Goal: Task Accomplishment & Management: Use online tool/utility

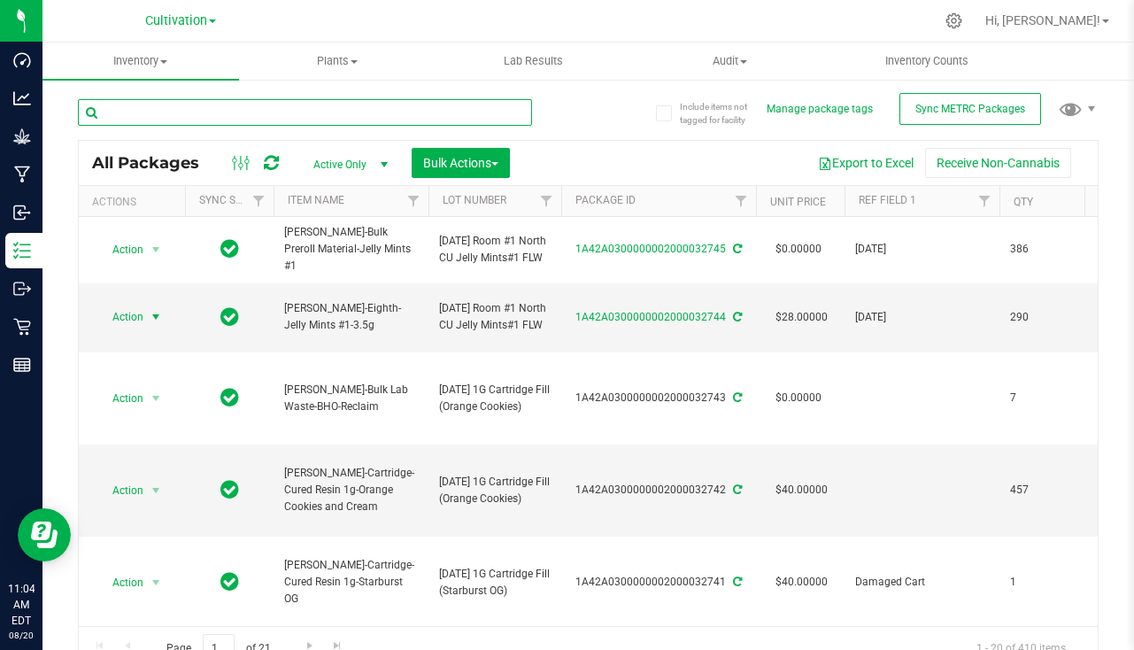
click at [434, 110] on input "text" at bounding box center [305, 112] width 454 height 27
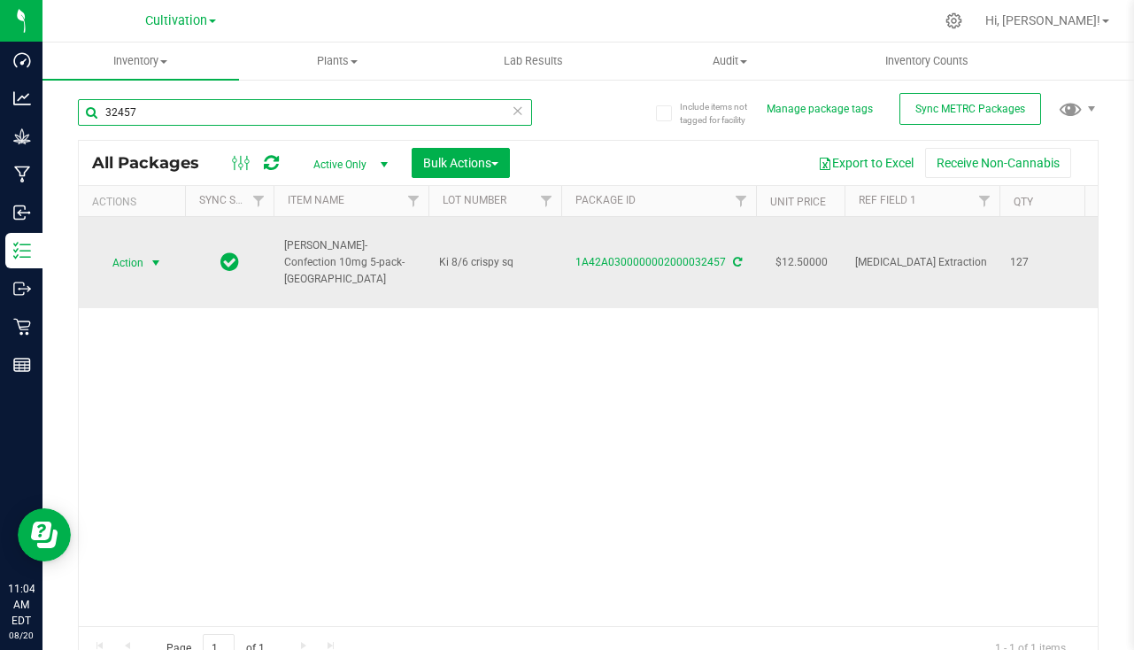
type input "32457"
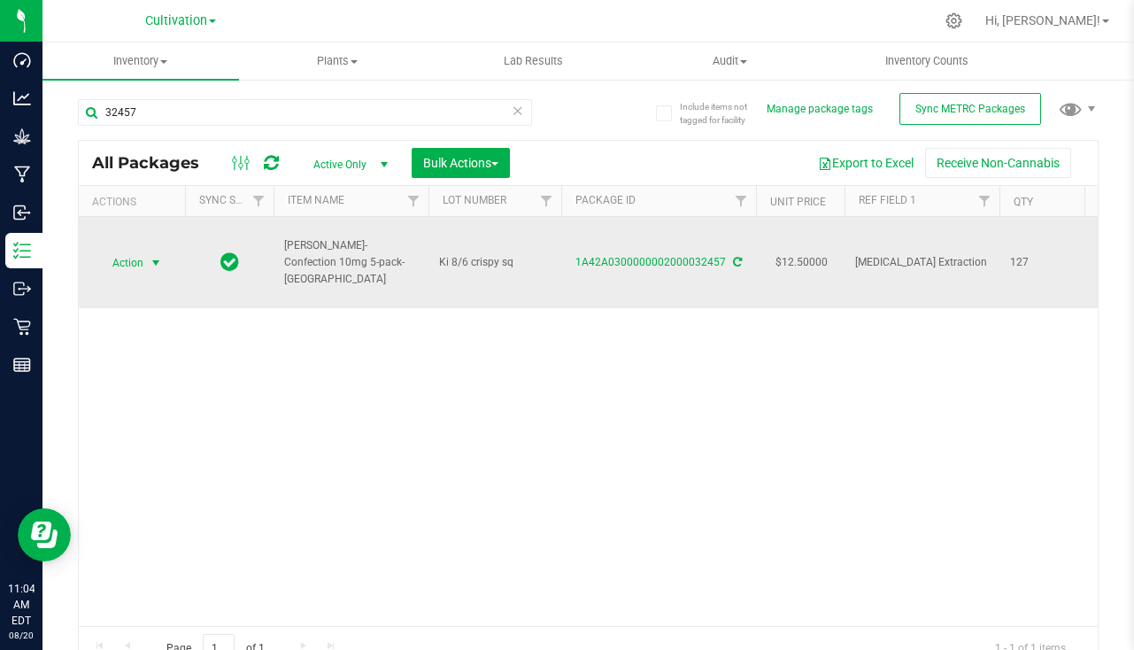
click at [156, 267] on span "select" at bounding box center [156, 263] width 14 height 14
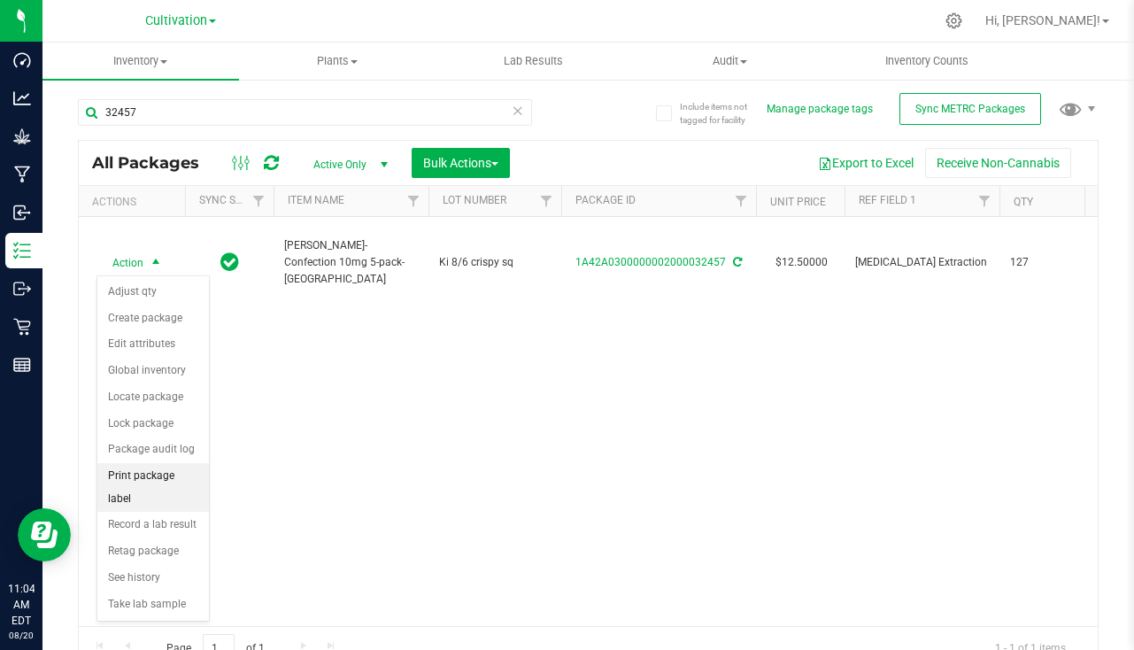
click at [163, 477] on li "Print package label" at bounding box center [153, 487] width 112 height 49
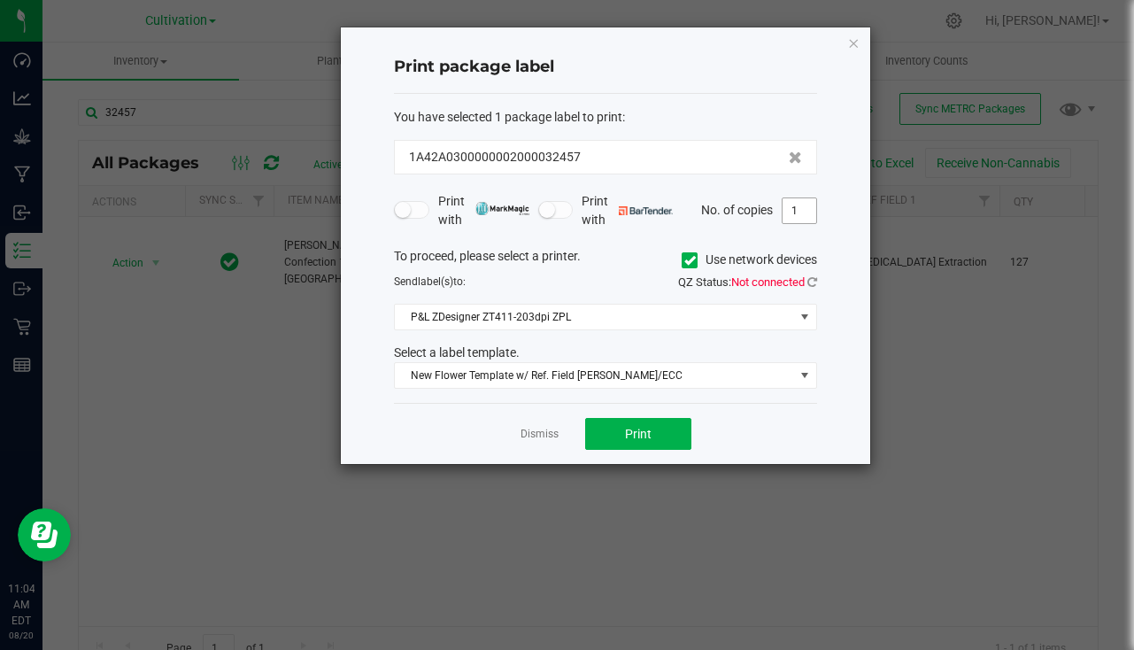
click at [808, 213] on input "1" at bounding box center [800, 210] width 34 height 25
type input "127"
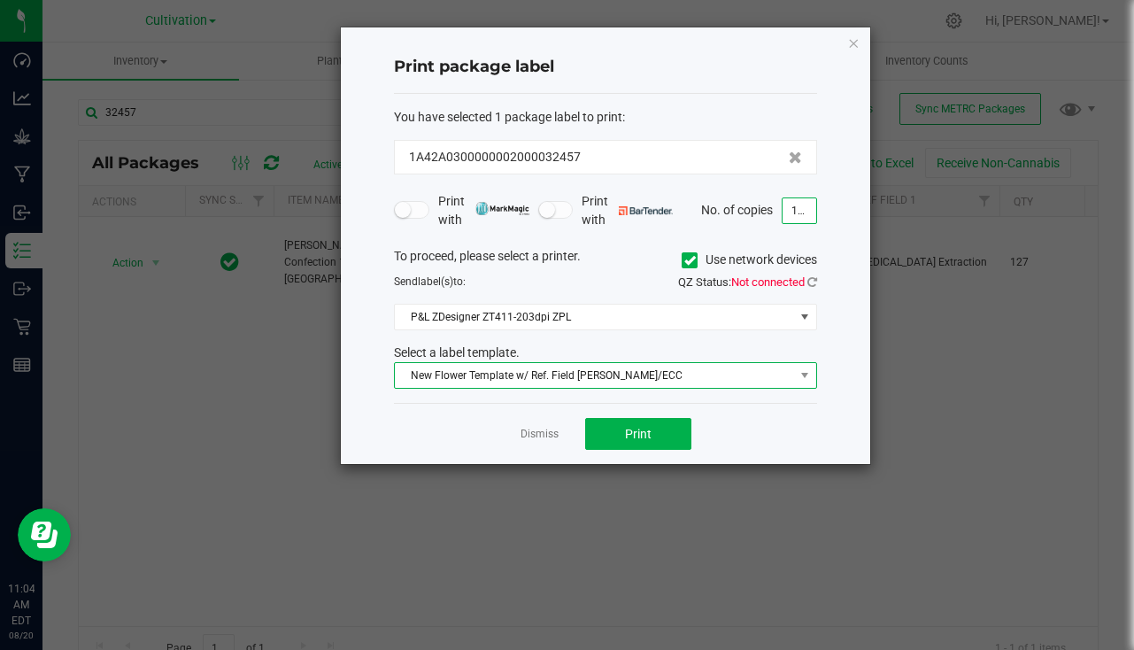
click at [676, 368] on span "New Flower Template w/ Ref. Field [PERSON_NAME]/ECC" at bounding box center [594, 375] width 399 height 25
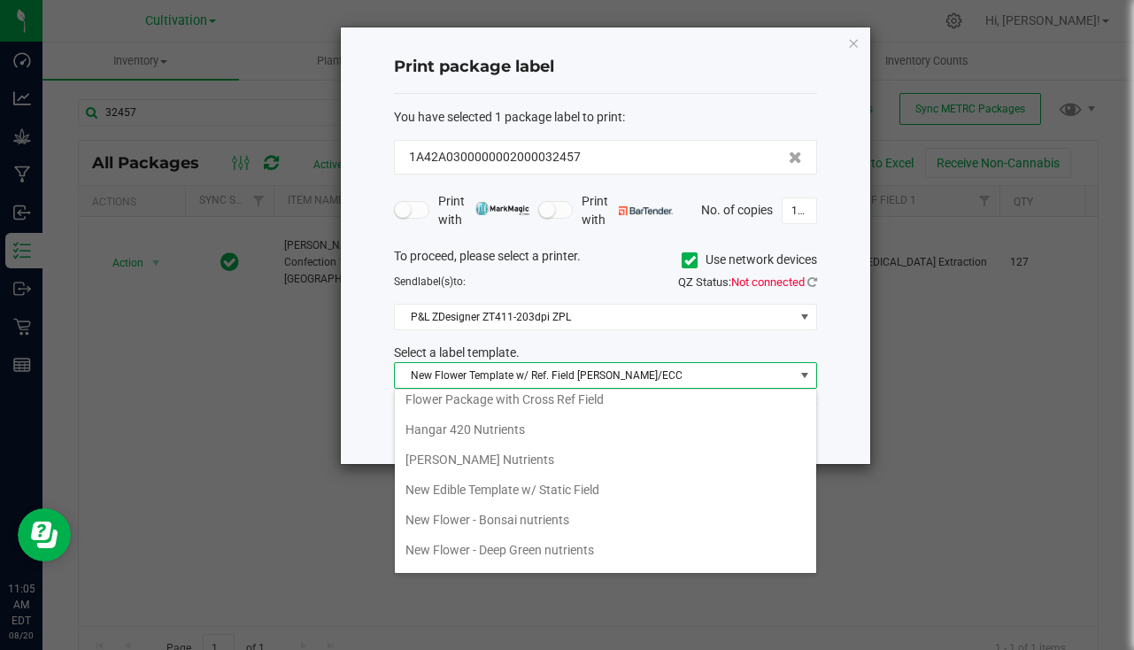
scroll to position [523, 0]
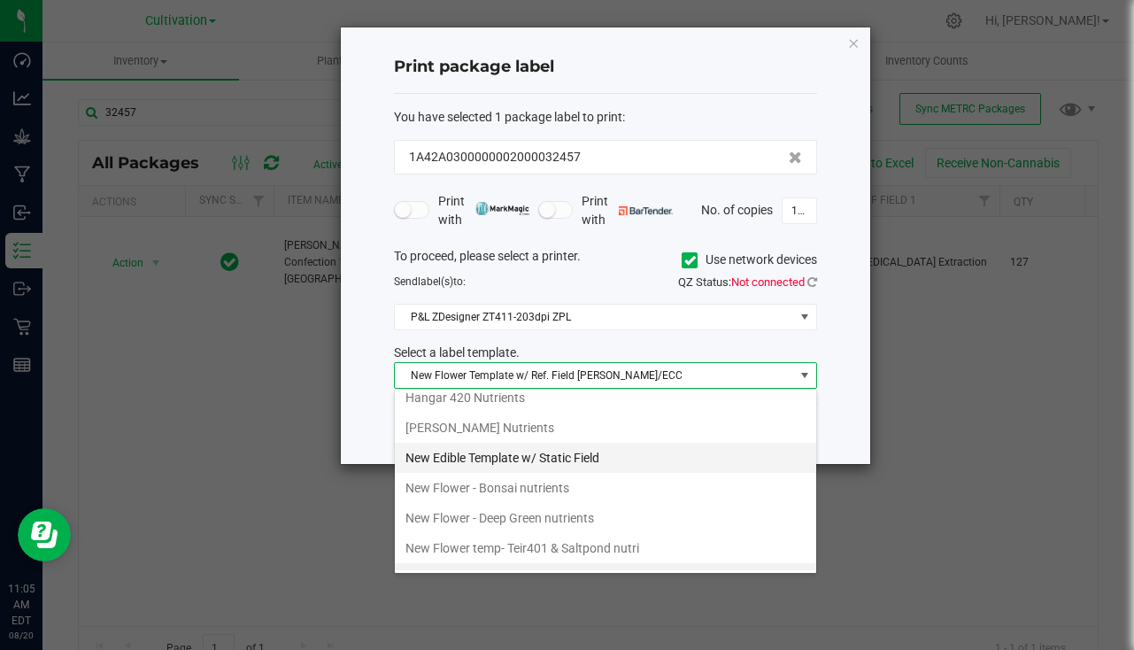
click at [561, 462] on li "New Edible Template w/ Static Field" at bounding box center [606, 458] width 422 height 30
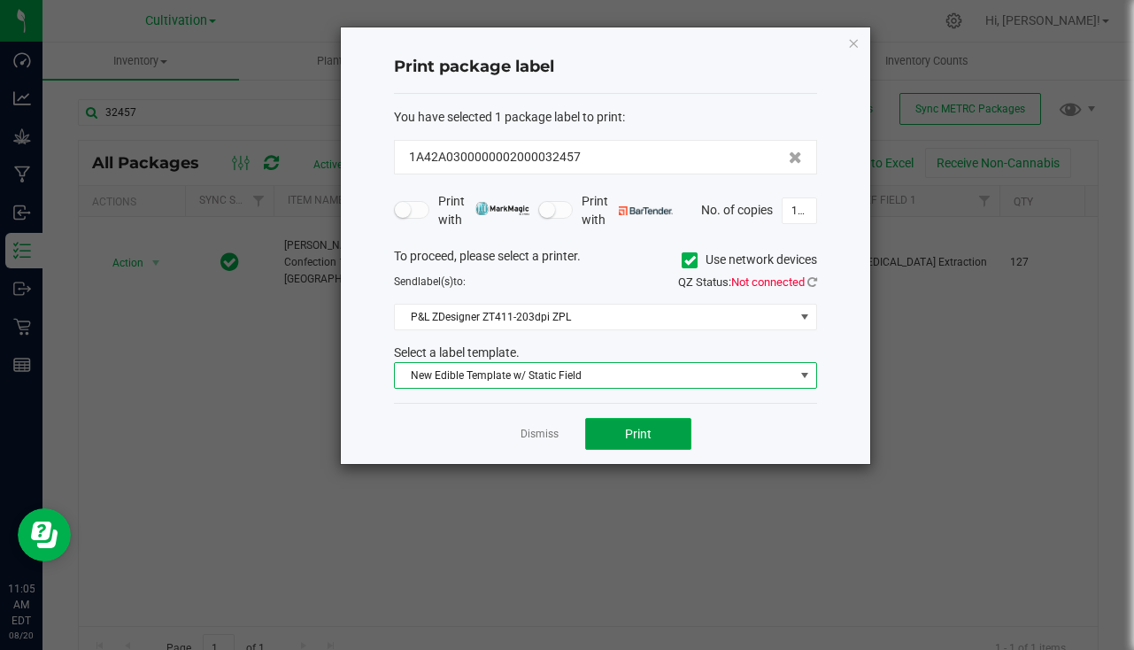
click at [642, 435] on span "Print" at bounding box center [638, 434] width 27 height 14
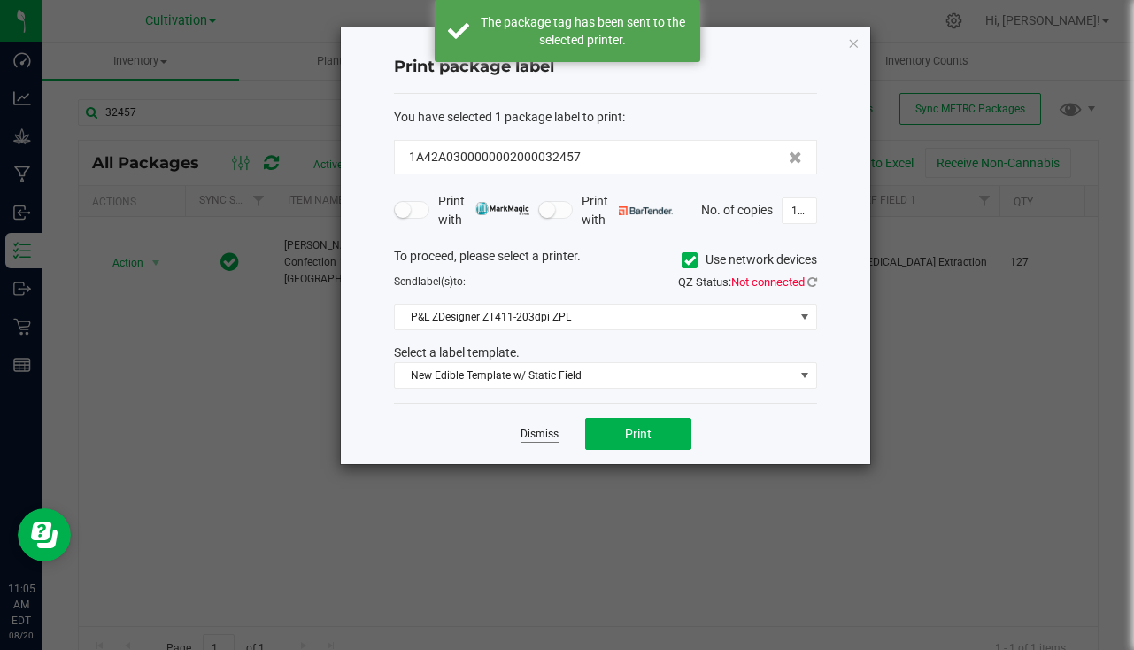
click at [544, 437] on link "Dismiss" at bounding box center [540, 434] width 38 height 15
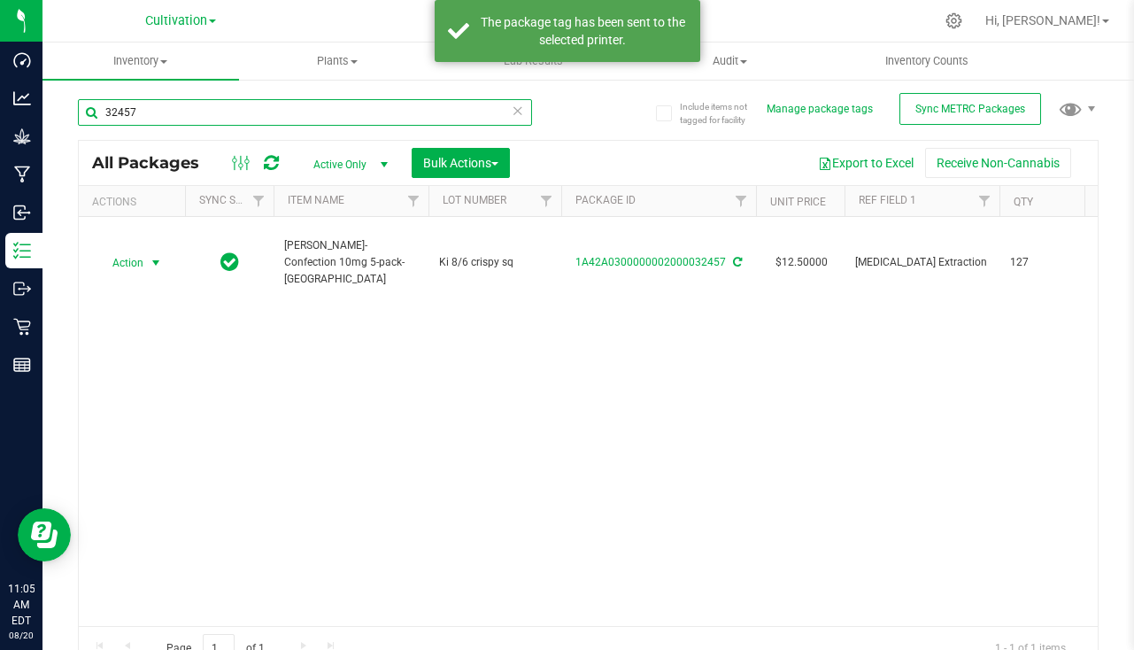
click at [292, 122] on input "32457" at bounding box center [305, 112] width 454 height 27
type input "3"
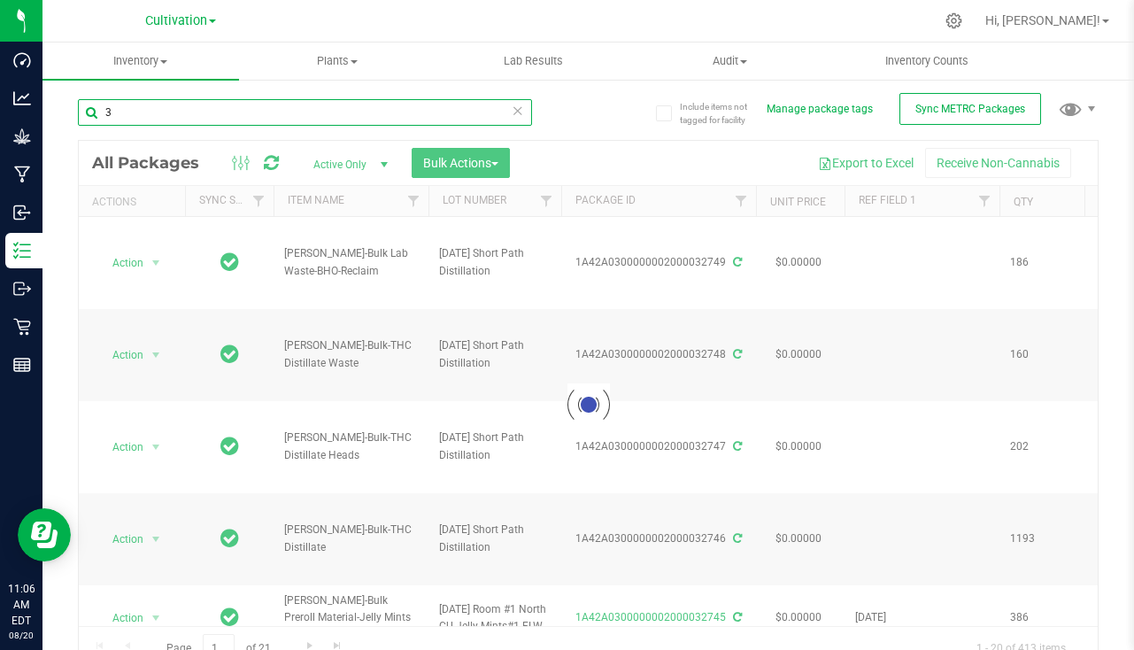
type input "32"
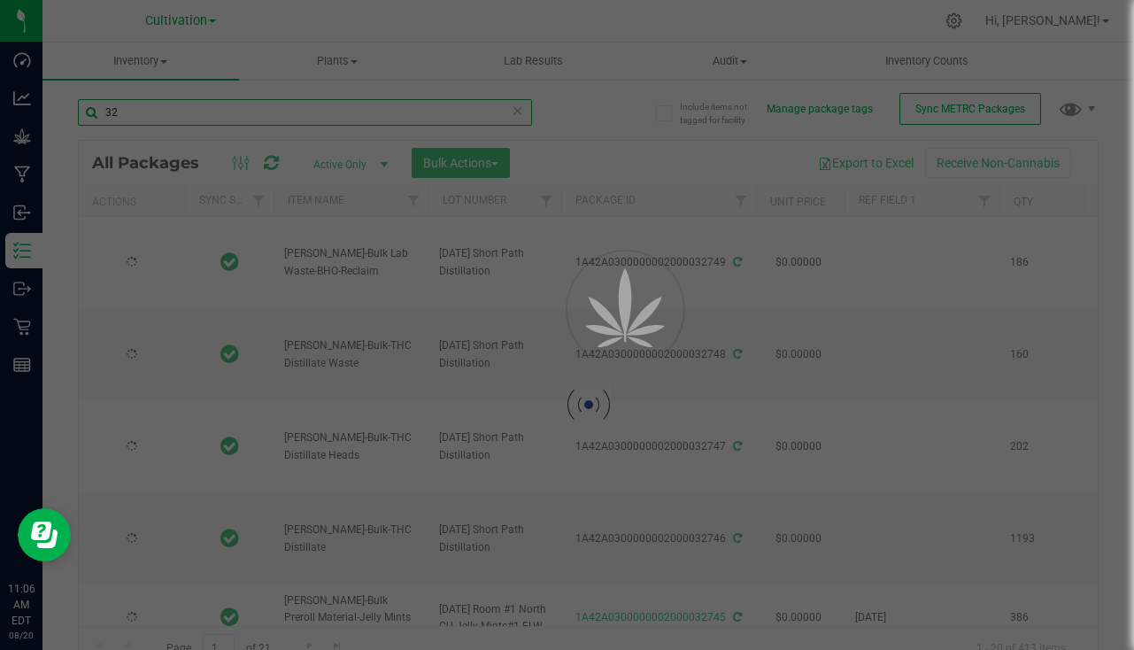
type input "[DATE]"
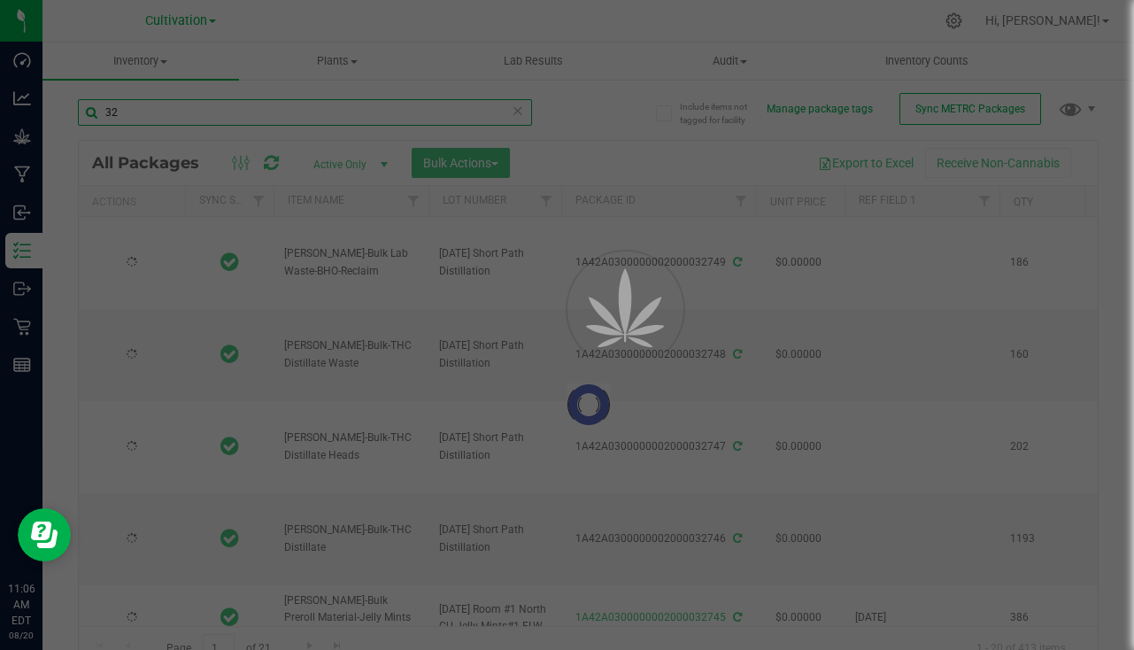
type input "[DATE]"
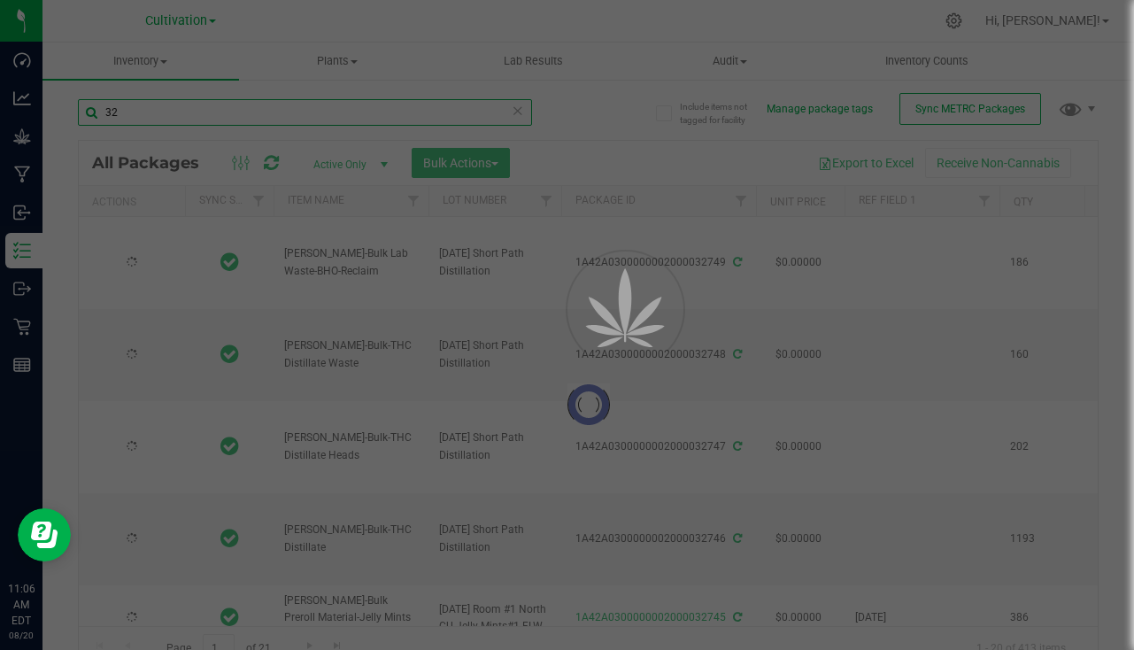
type input "[DATE]"
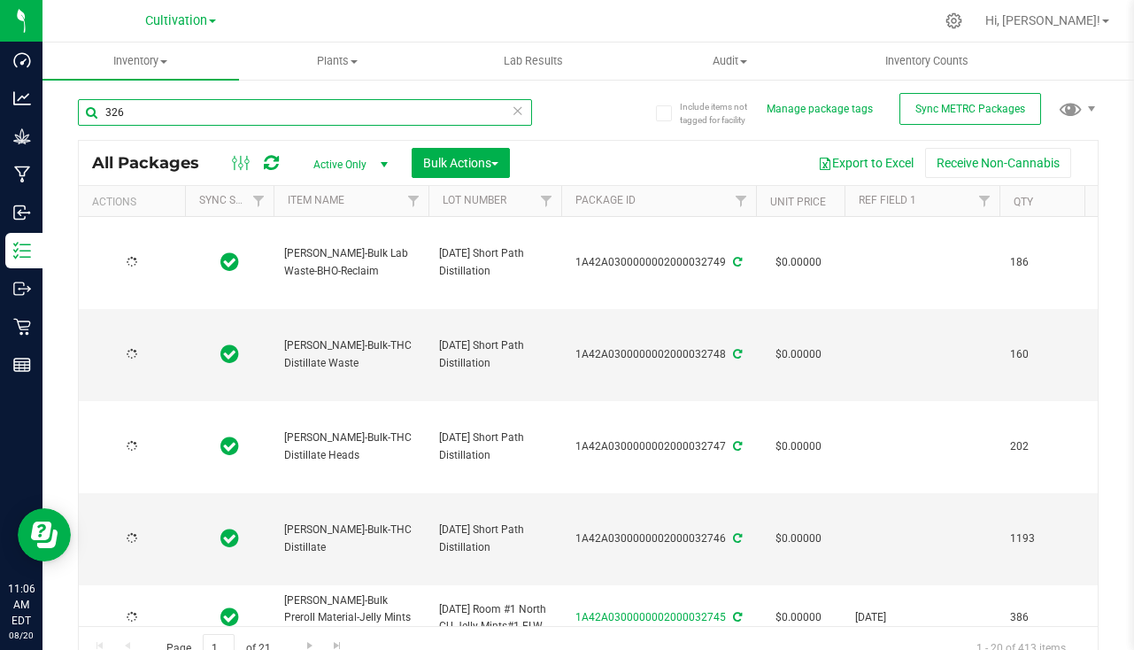
type input "3262"
type input "[DATE]"
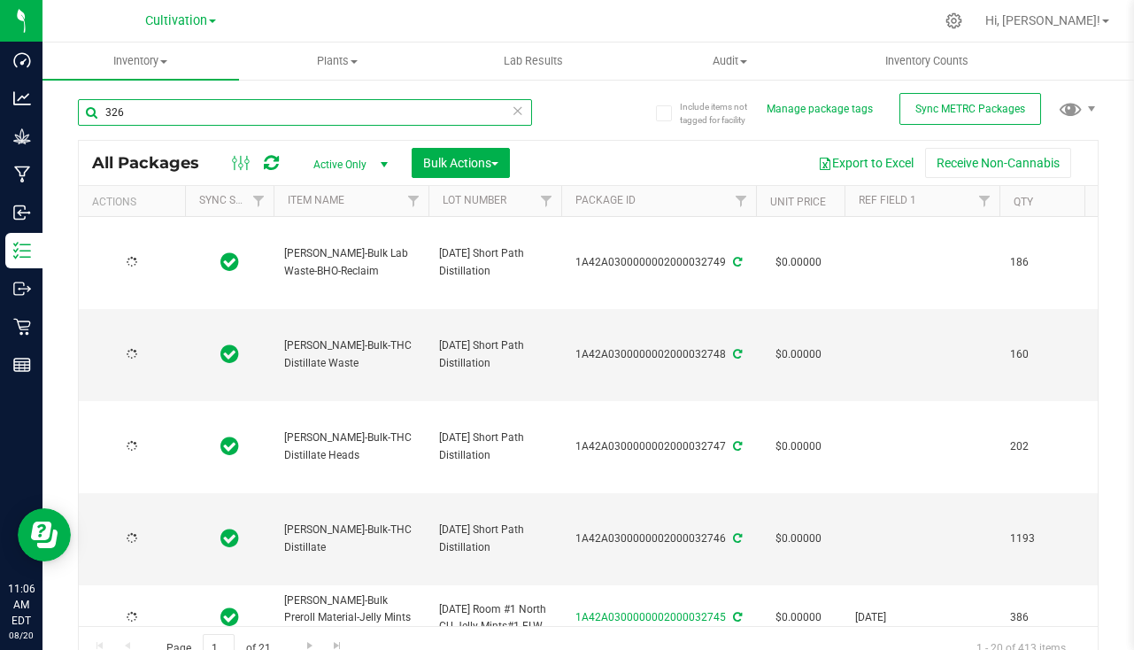
type input "[DATE]"
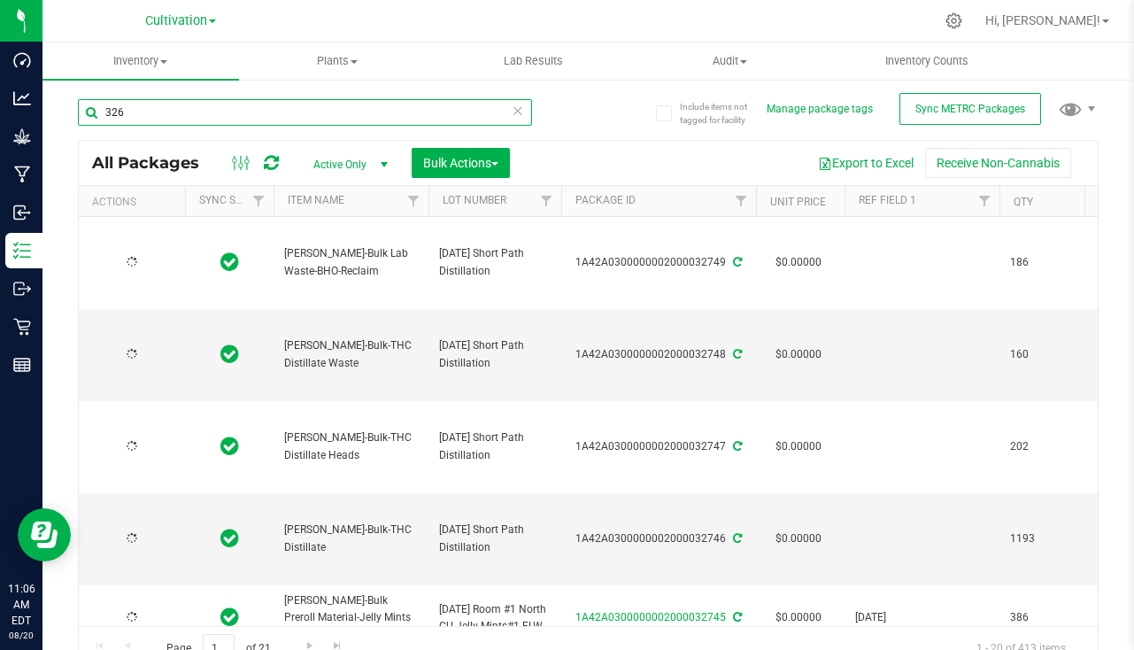
type input "[DATE]"
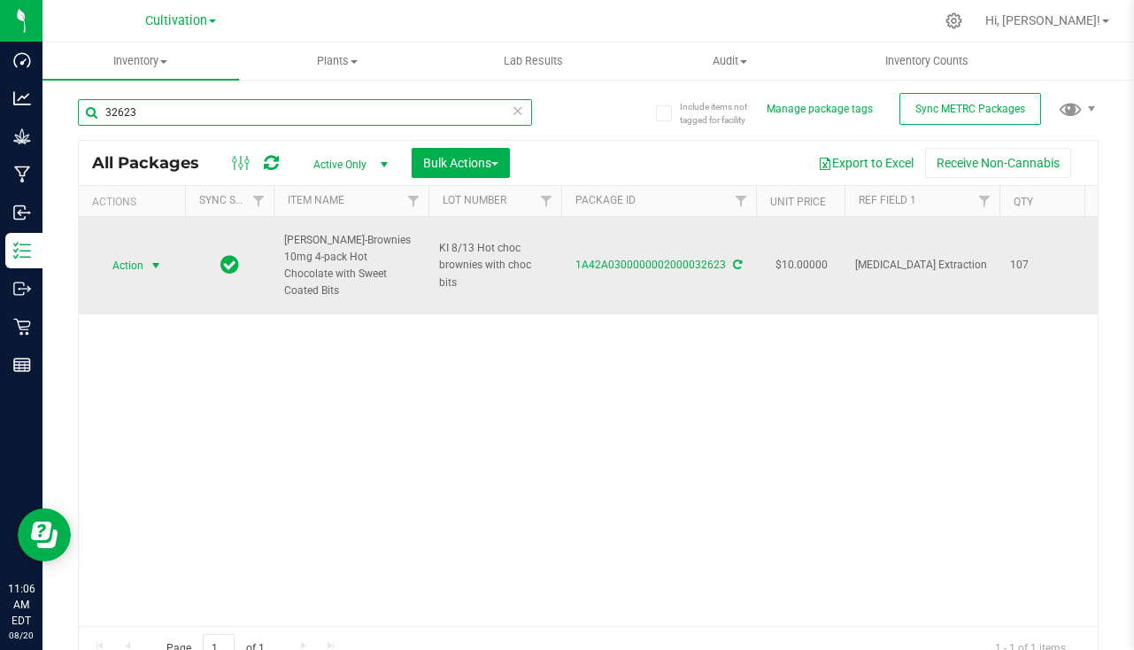
type input "32623"
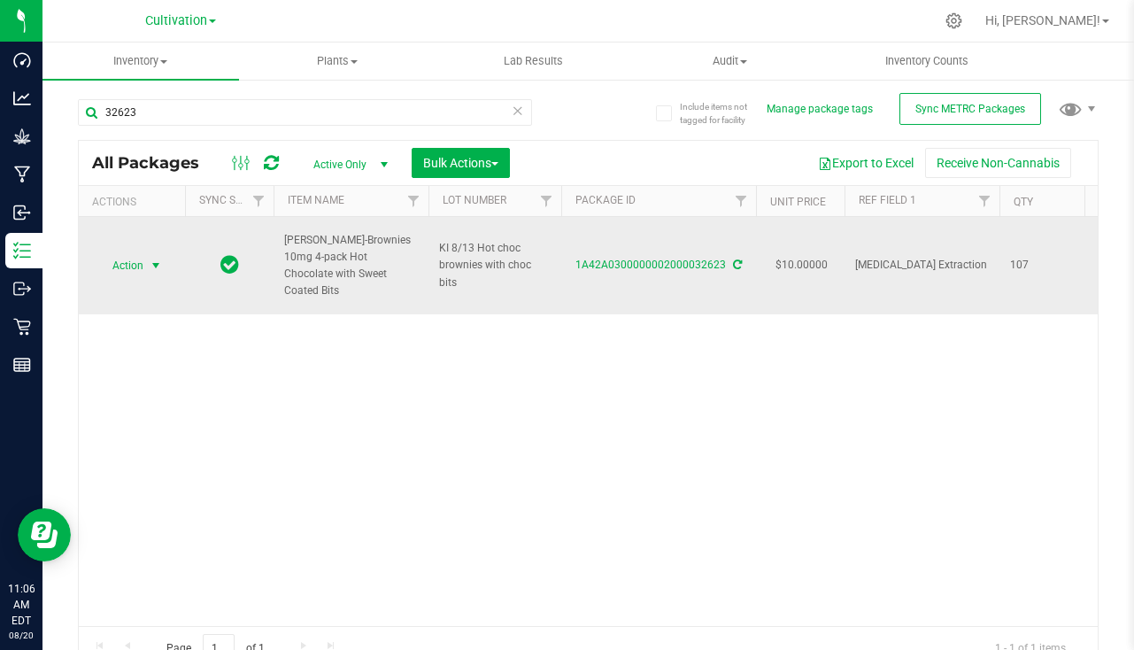
click at [156, 267] on span "select" at bounding box center [156, 266] width 14 height 14
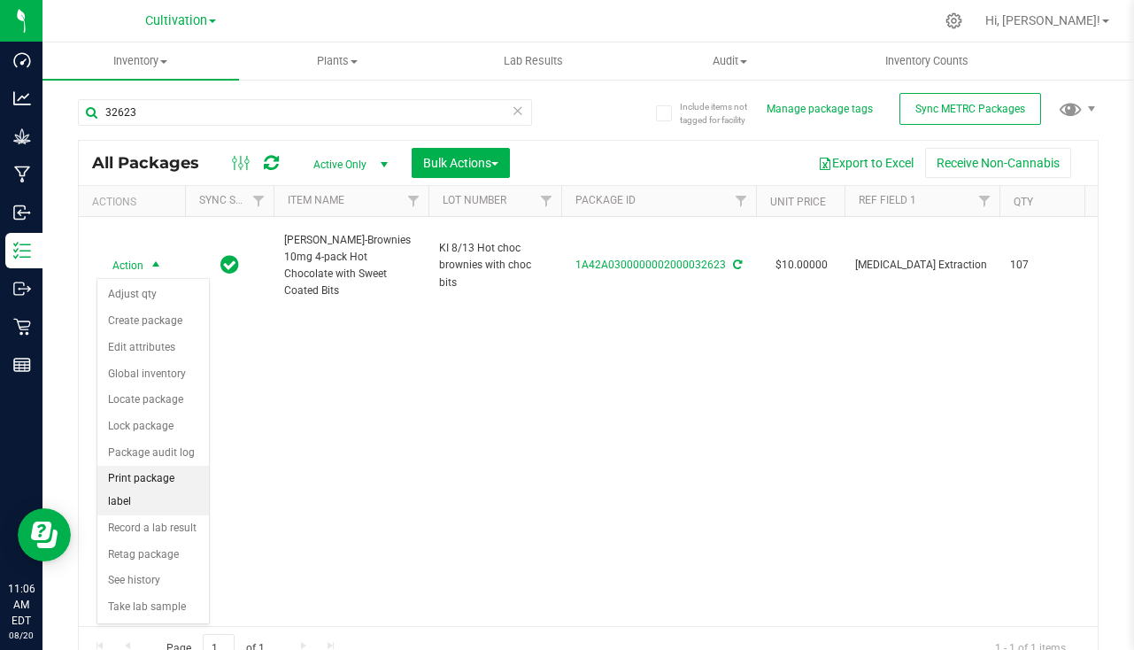
click at [140, 473] on li "Print package label" at bounding box center [153, 490] width 112 height 49
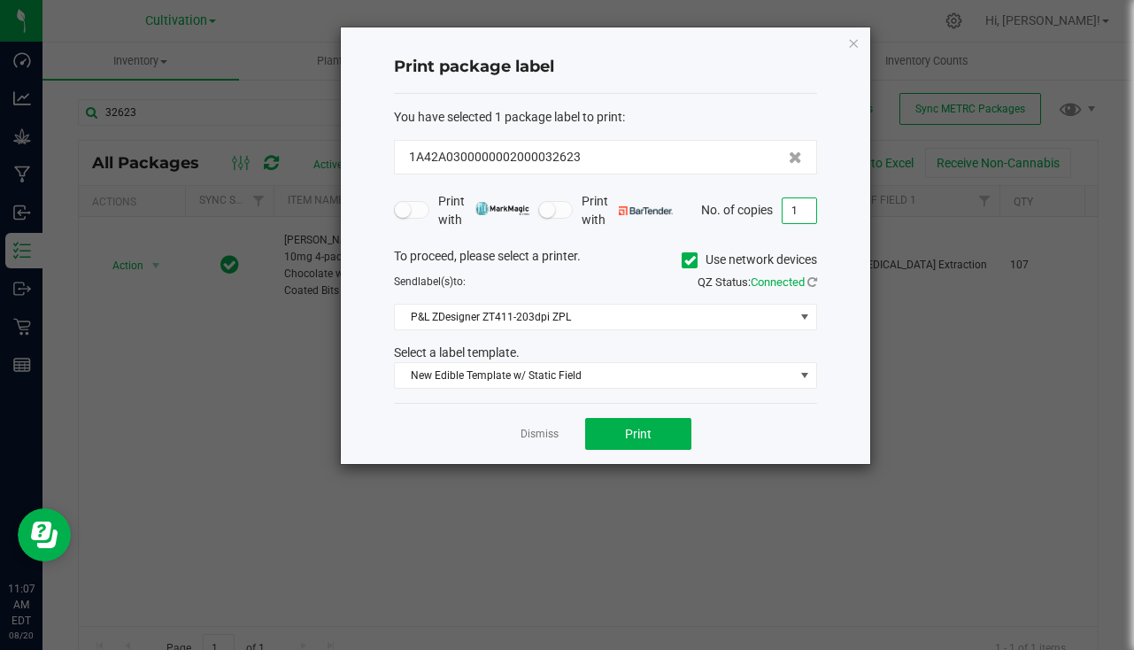
click at [793, 217] on input "1" at bounding box center [800, 210] width 34 height 25
type input "107"
click at [669, 438] on button "Print" at bounding box center [638, 434] width 106 height 32
click at [548, 438] on link "Dismiss" at bounding box center [540, 434] width 38 height 15
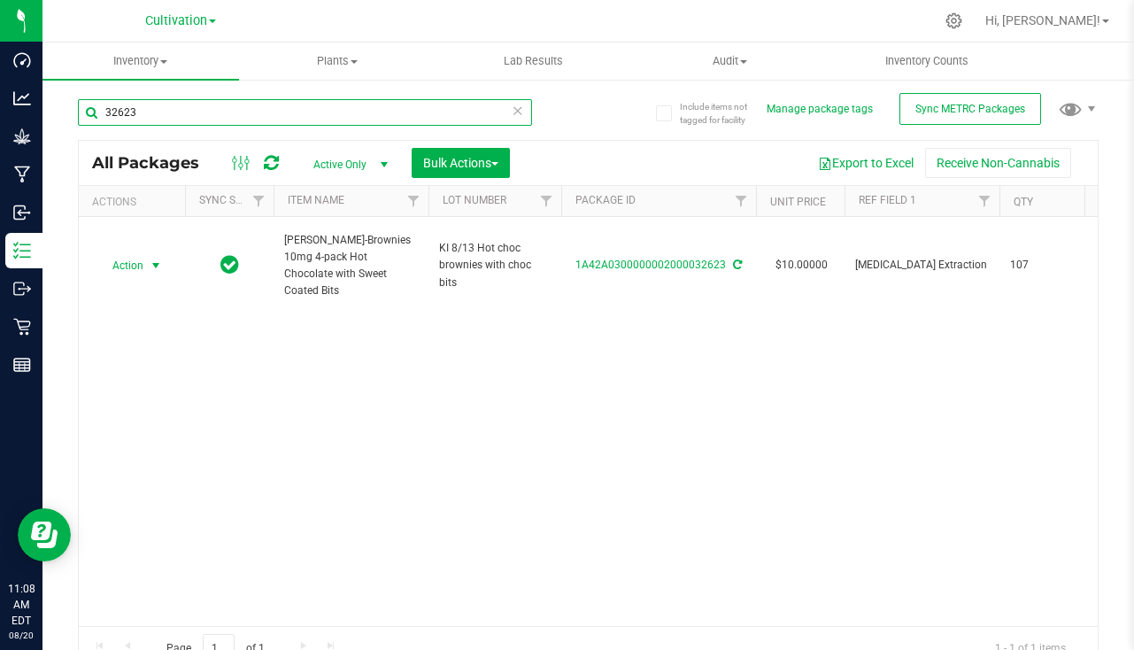
click at [210, 108] on input "32623" at bounding box center [305, 112] width 454 height 27
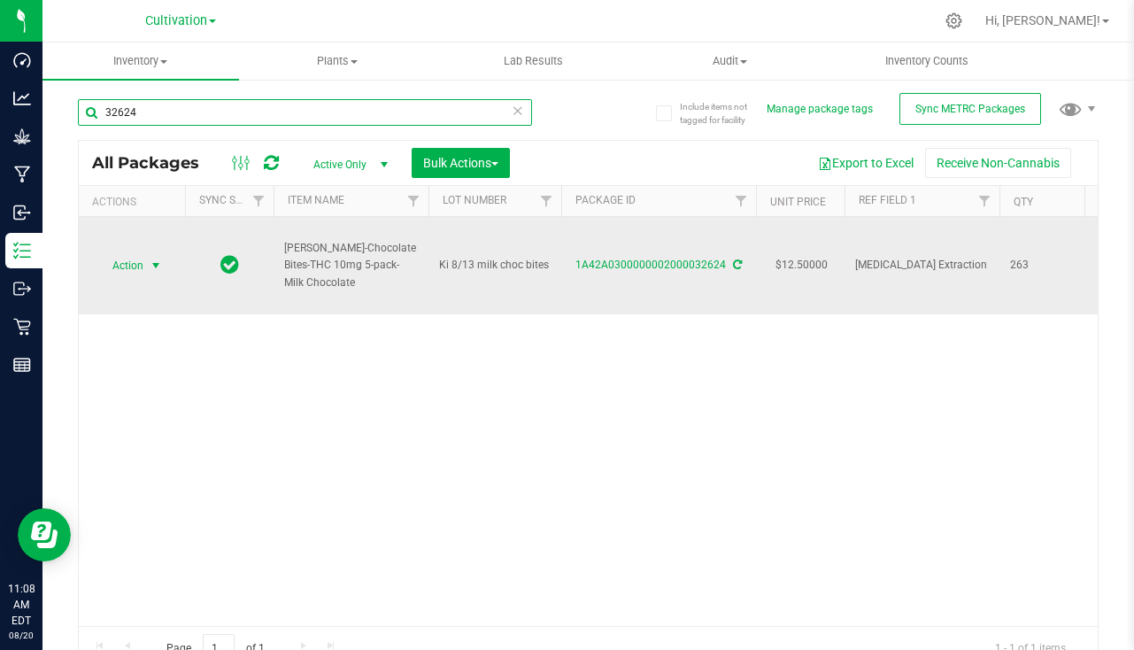
type input "32624"
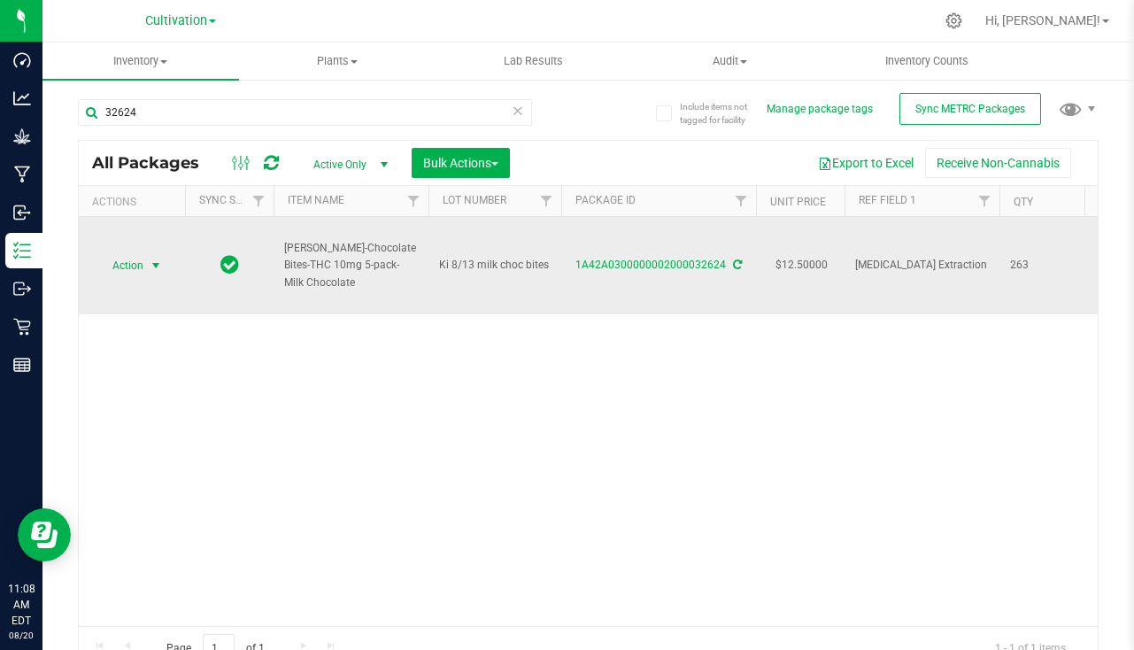
click at [163, 267] on span "select" at bounding box center [156, 265] width 22 height 25
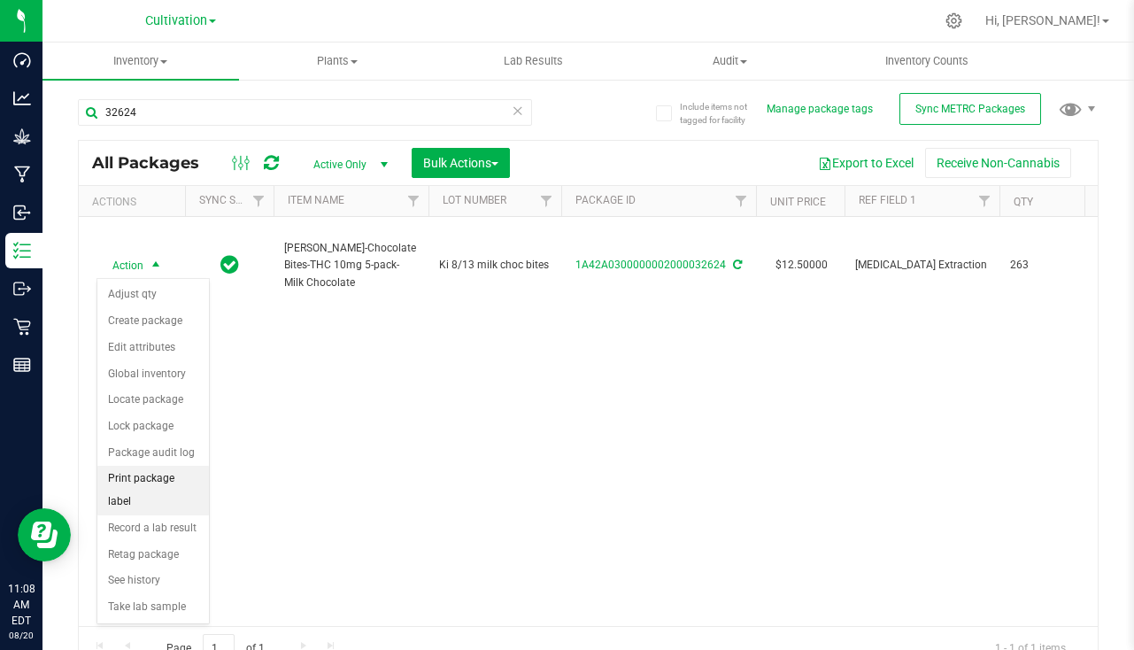
click at [162, 474] on li "Print package label" at bounding box center [153, 490] width 112 height 49
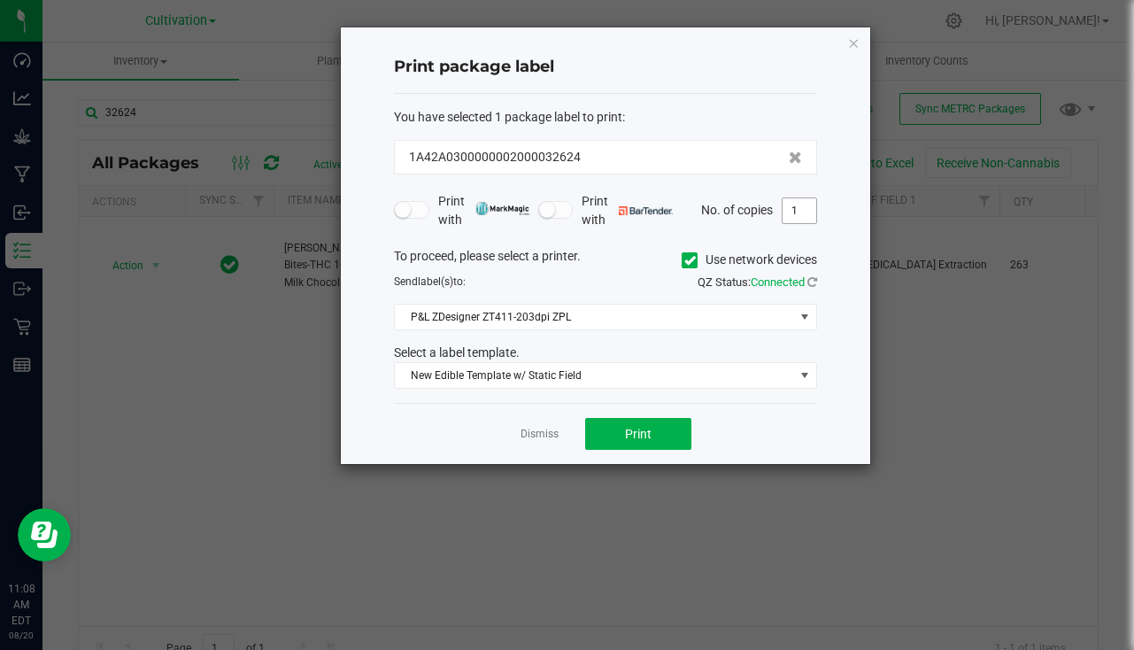
click at [801, 205] on input "1" at bounding box center [800, 210] width 34 height 25
type input "263"
click at [640, 429] on span "Print" at bounding box center [638, 434] width 27 height 14
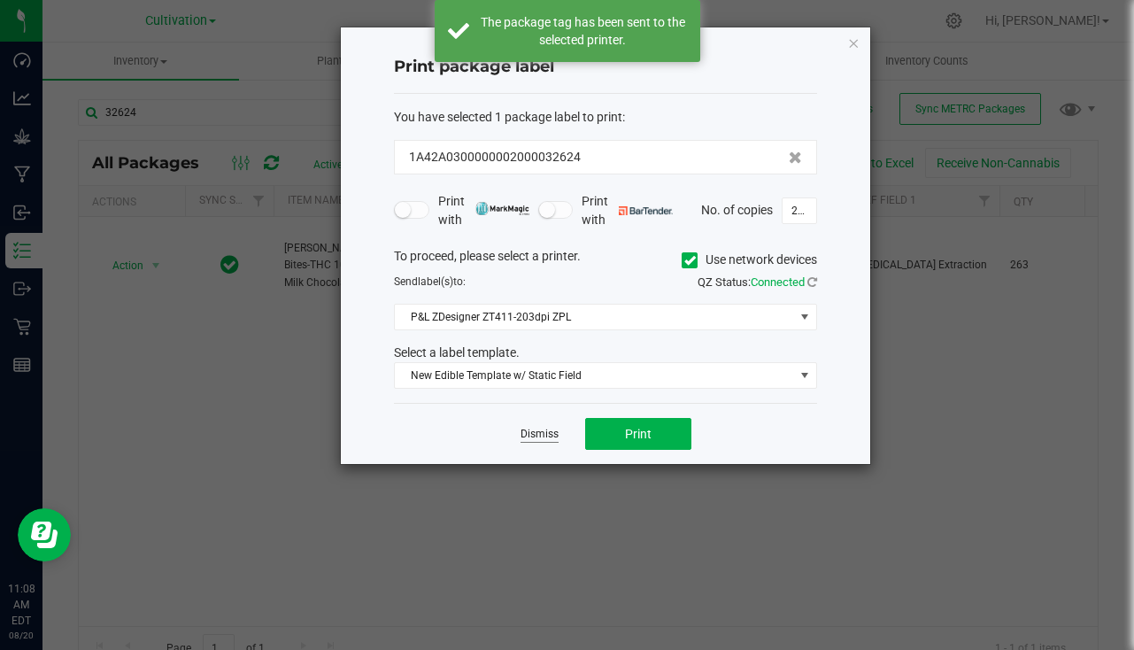
click at [535, 437] on link "Dismiss" at bounding box center [540, 434] width 38 height 15
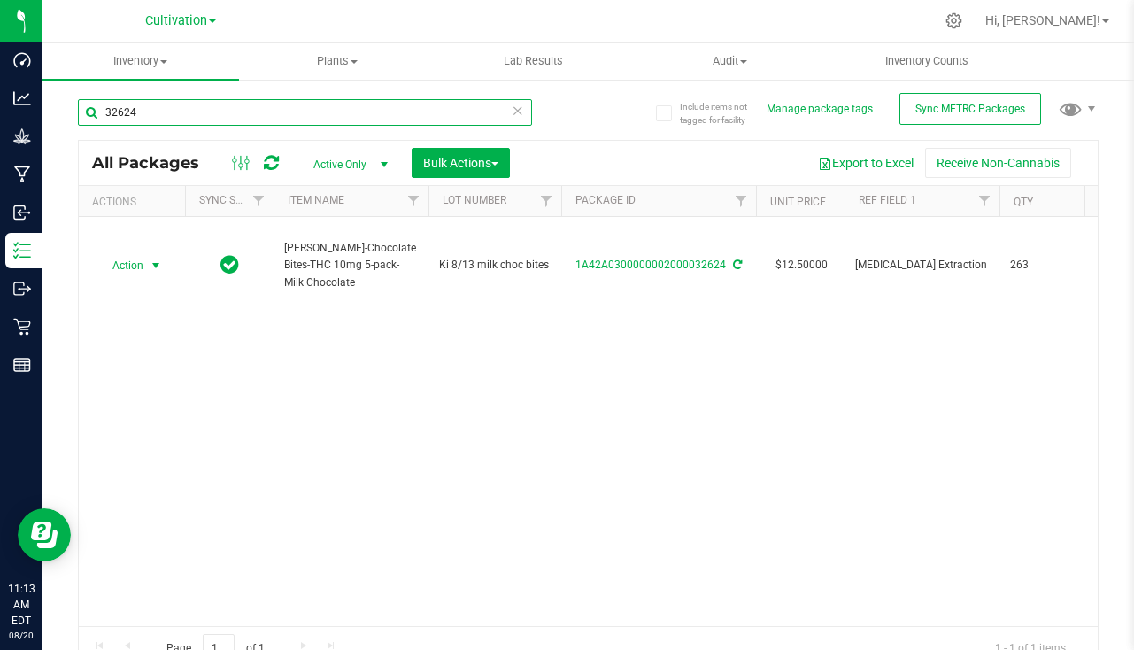
click at [207, 112] on input "32624" at bounding box center [305, 112] width 454 height 27
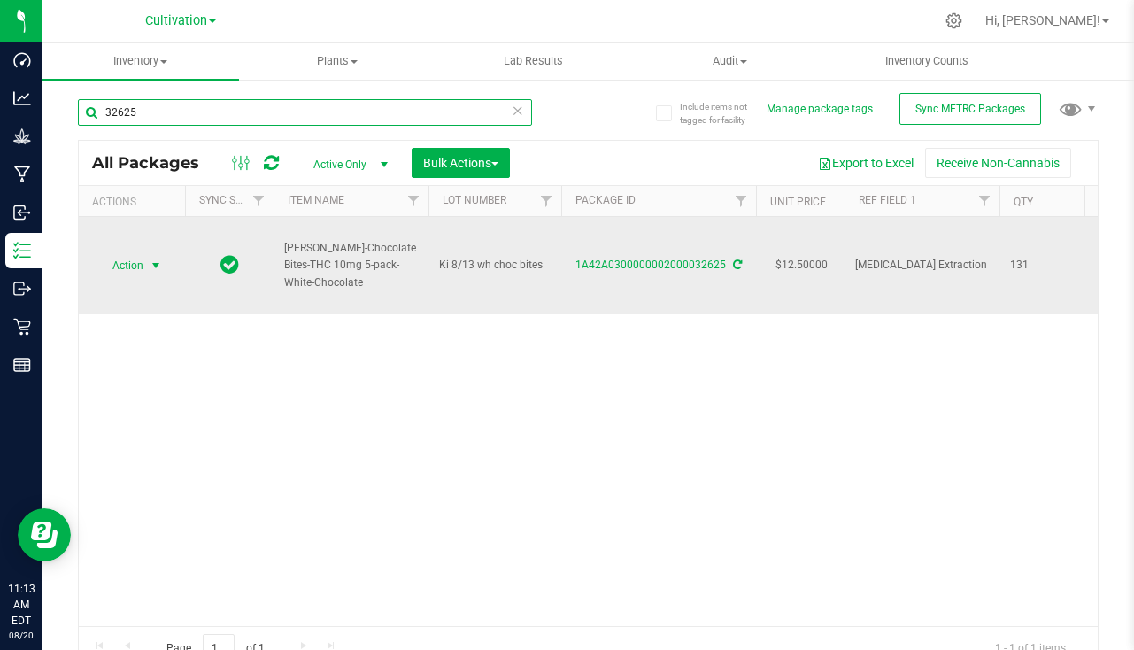
type input "32625"
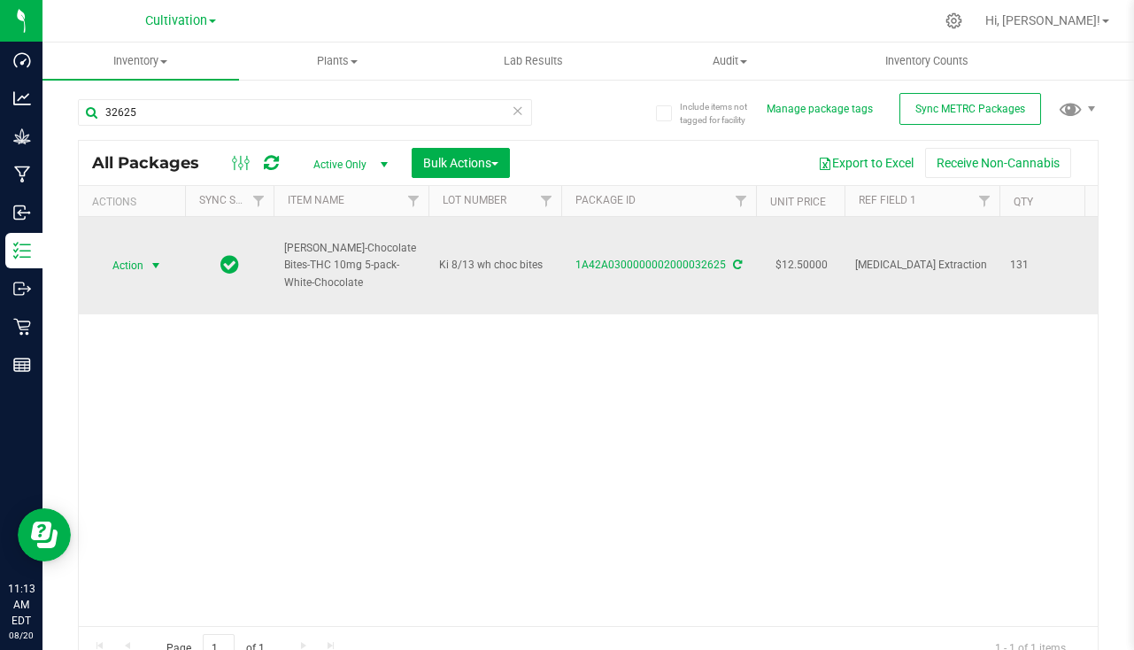
click at [158, 268] on span "select" at bounding box center [156, 266] width 14 height 14
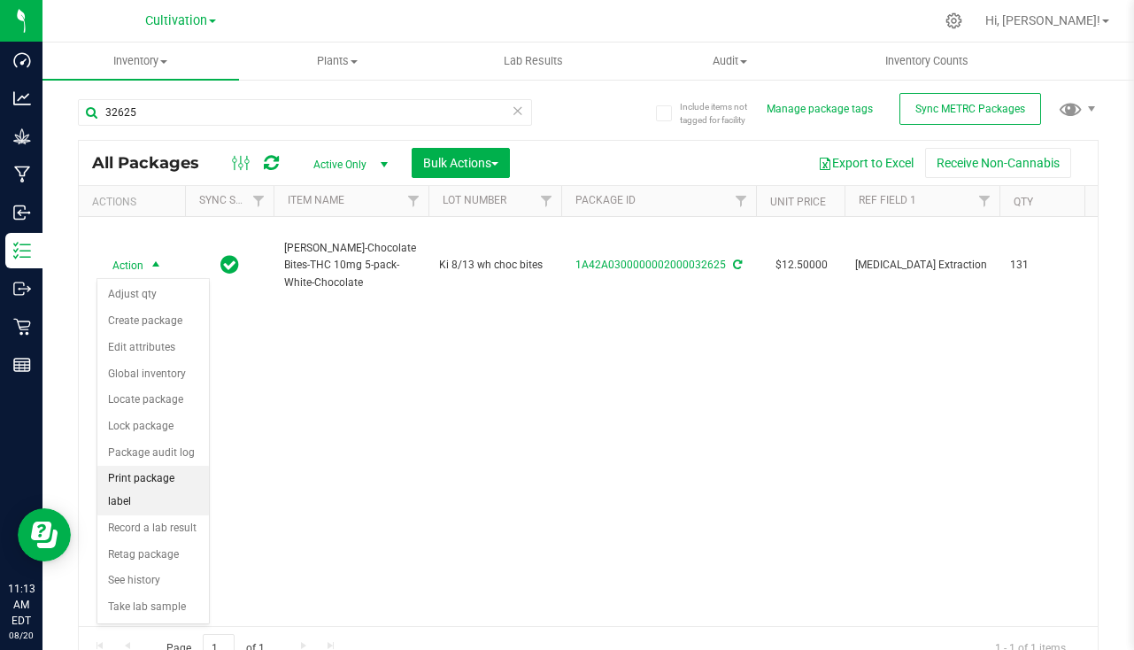
click at [194, 476] on li "Print package label" at bounding box center [153, 490] width 112 height 49
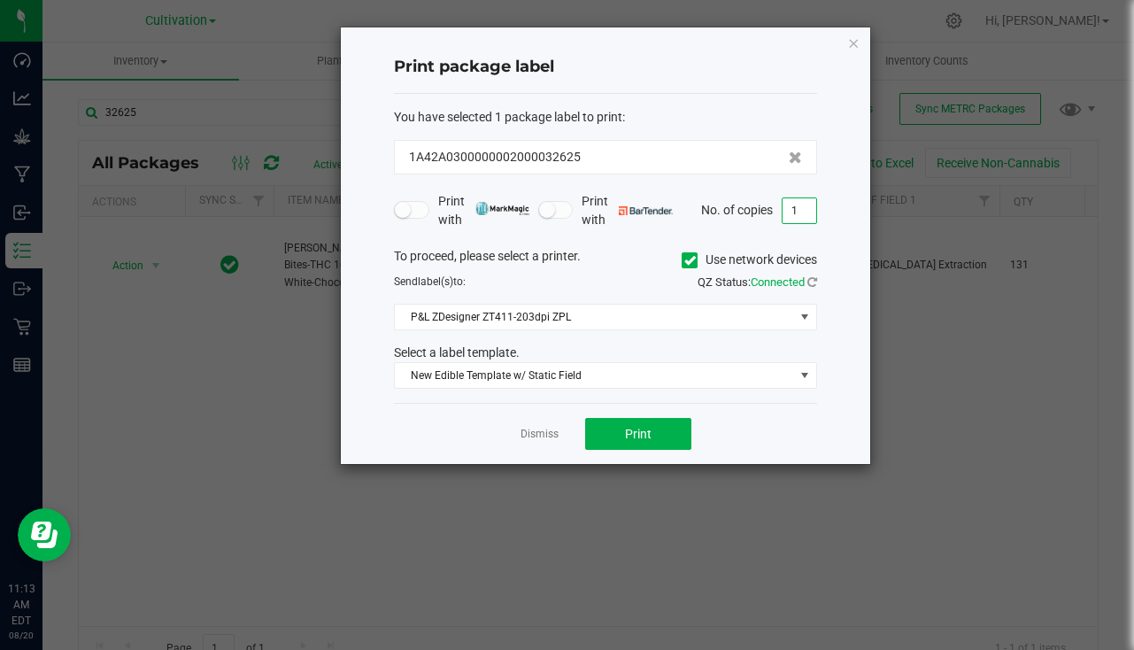
click at [815, 212] on input "1" at bounding box center [800, 210] width 34 height 25
type input "131"
click at [664, 432] on button "Print" at bounding box center [638, 434] width 106 height 32
click at [547, 433] on link "Dismiss" at bounding box center [540, 434] width 38 height 15
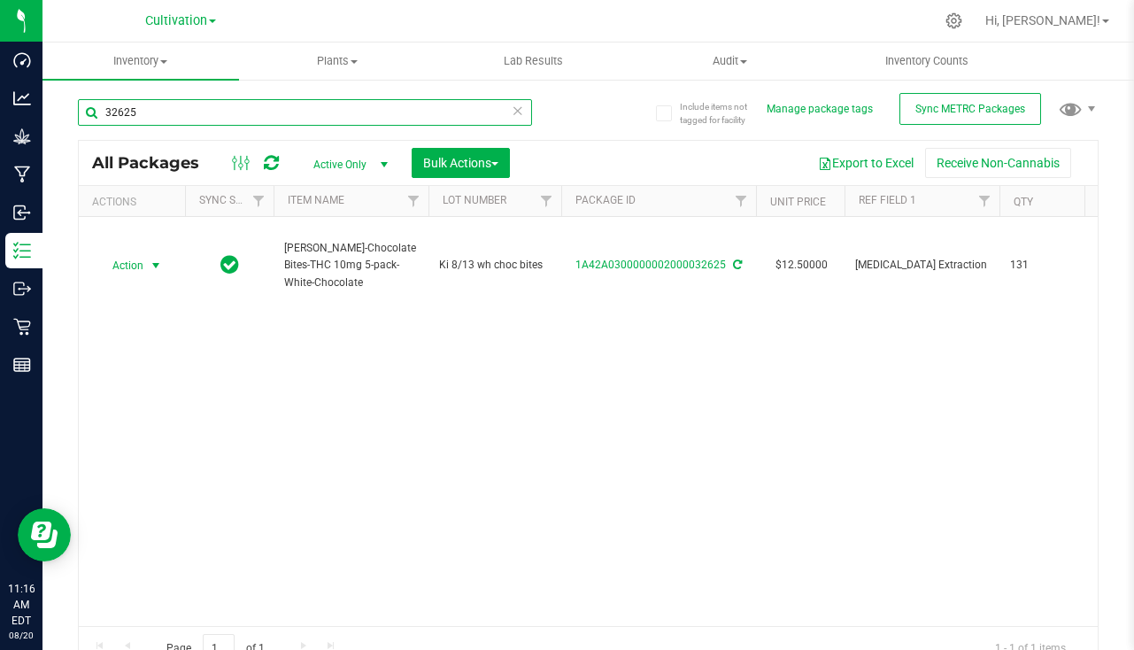
click at [243, 106] on input "32625" at bounding box center [305, 112] width 454 height 27
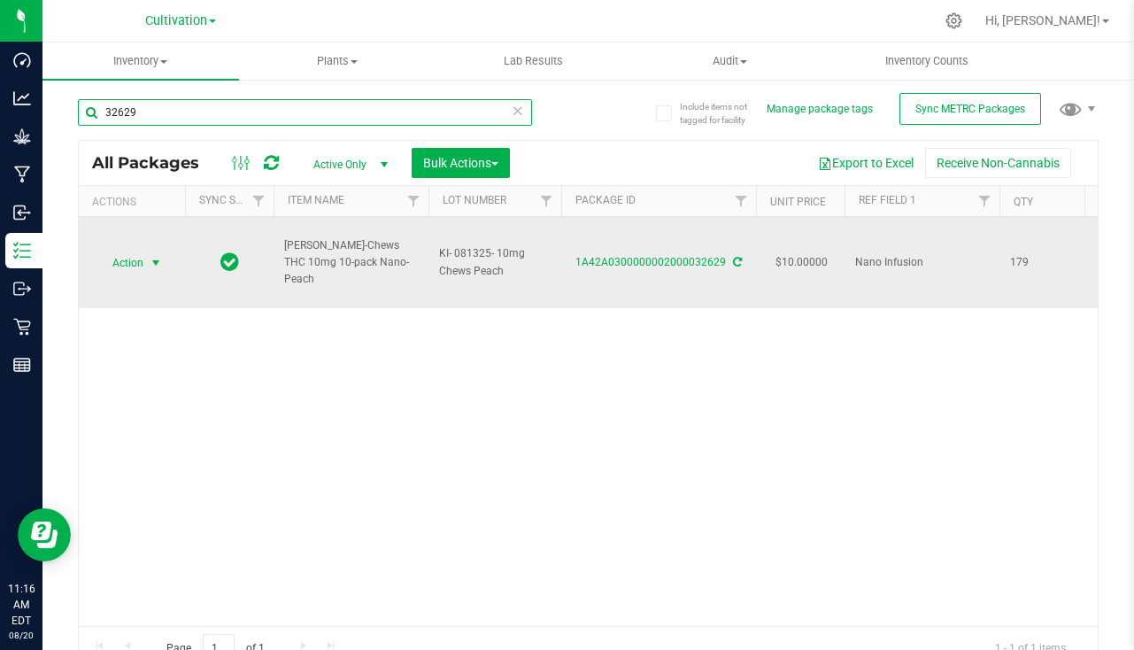
type input "32629"
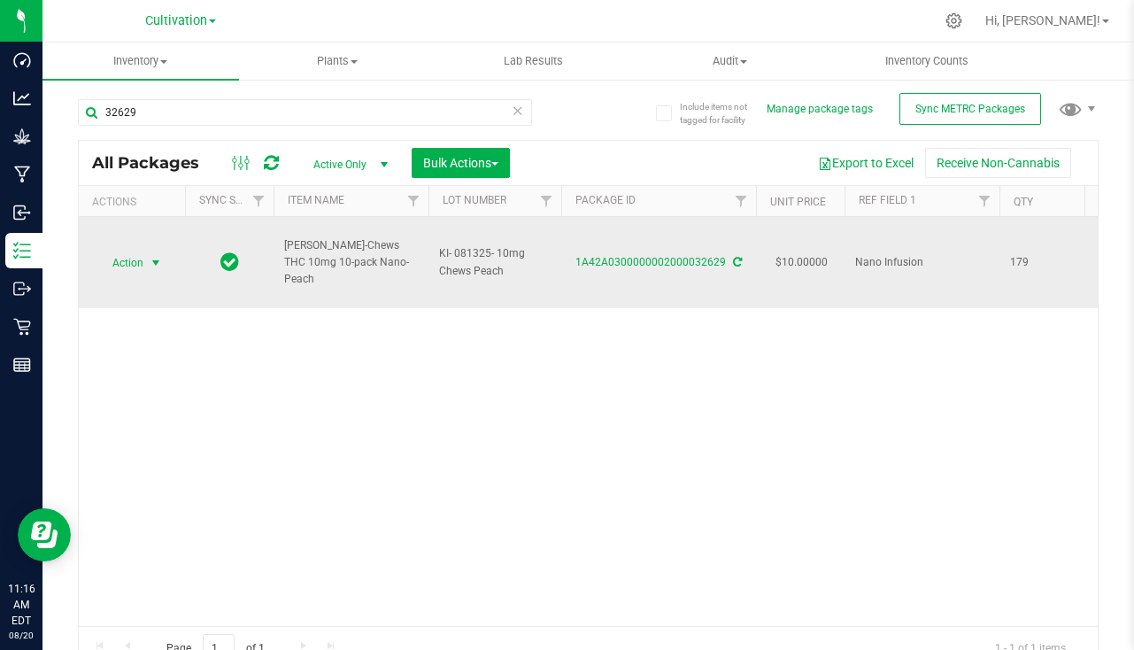
click at [139, 257] on span "Action" at bounding box center [121, 263] width 48 height 25
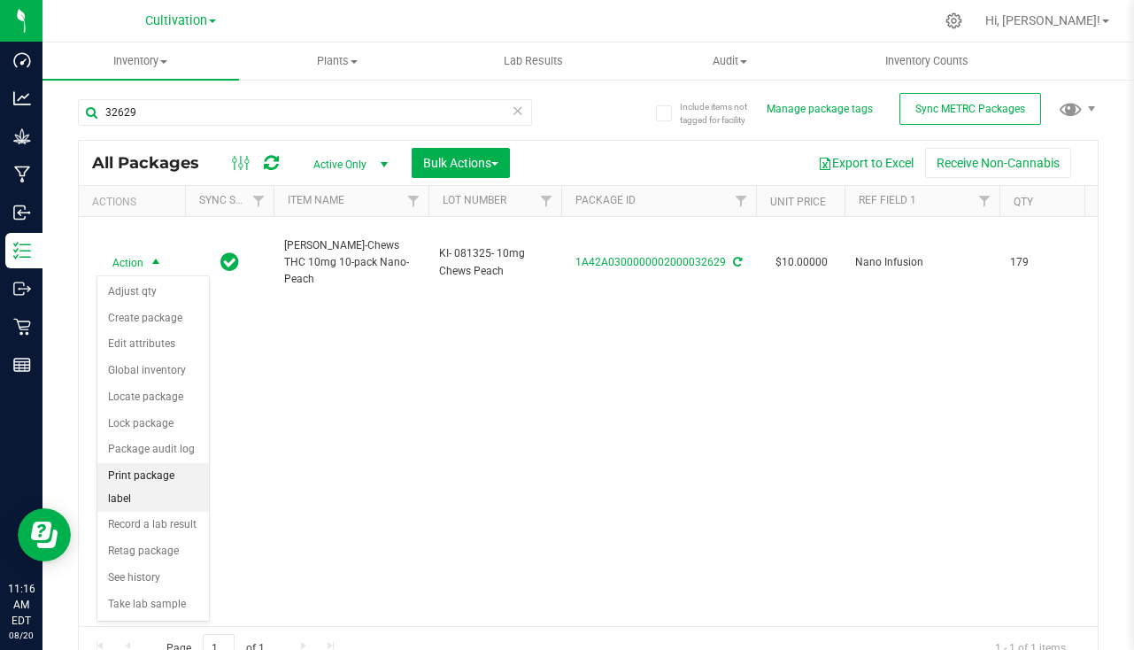
click at [165, 476] on li "Print package label" at bounding box center [153, 487] width 112 height 49
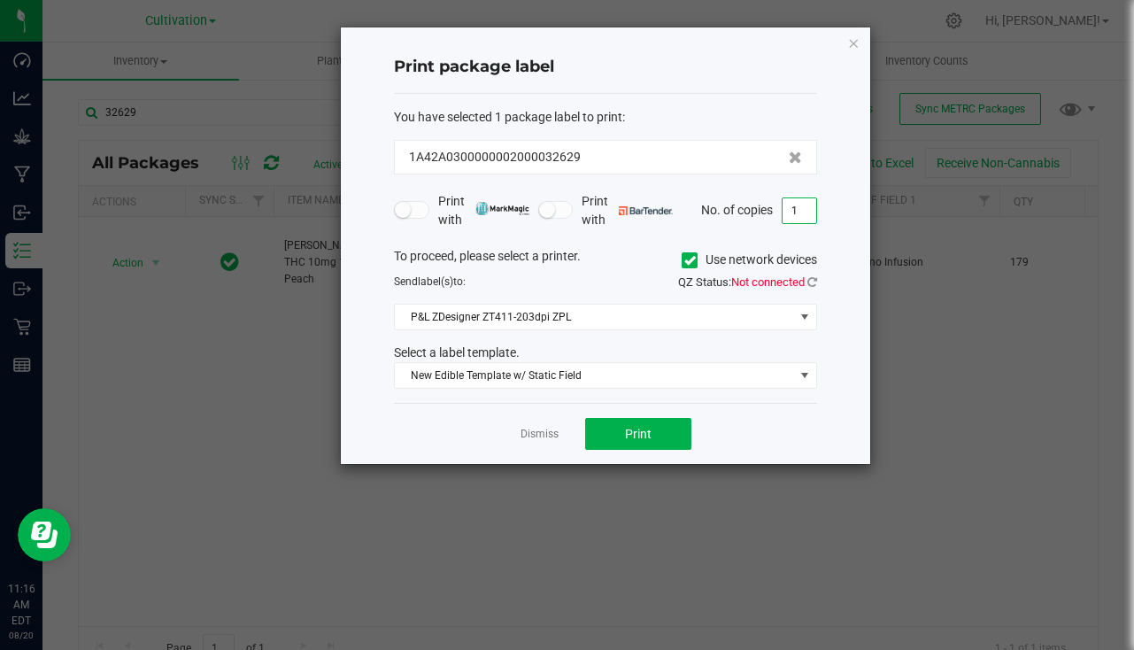
click at [803, 212] on input "1" at bounding box center [800, 210] width 34 height 25
type input "179"
click at [635, 430] on span "Print" at bounding box center [638, 434] width 27 height 14
click at [523, 438] on link "Dismiss" at bounding box center [540, 434] width 38 height 15
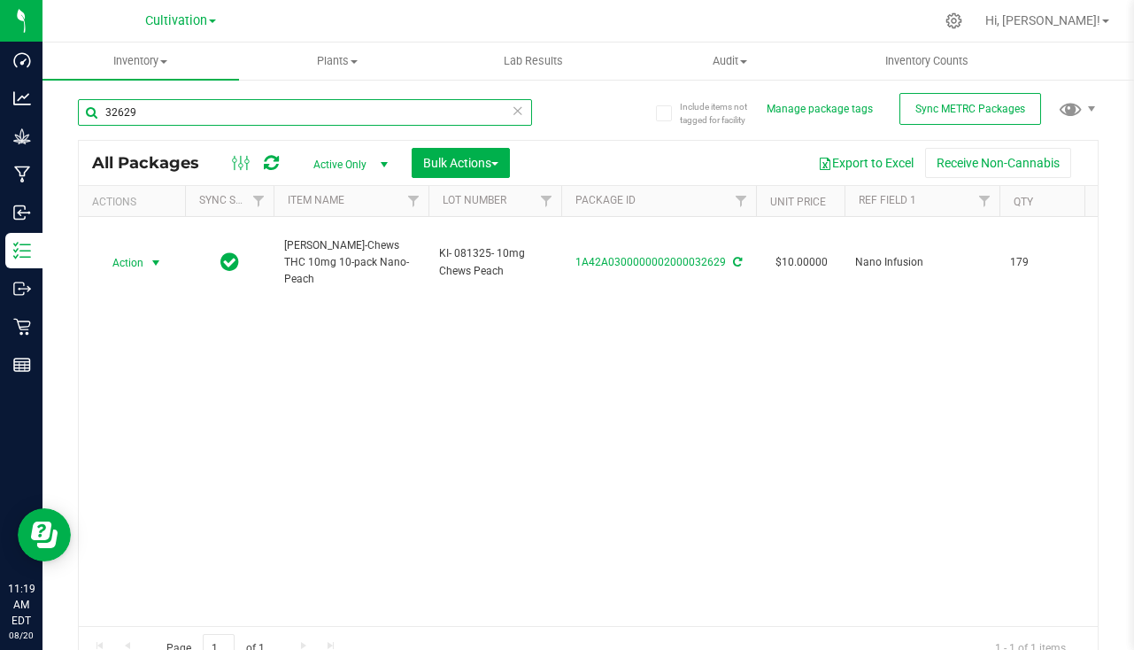
click at [376, 124] on input "32629" at bounding box center [305, 112] width 454 height 27
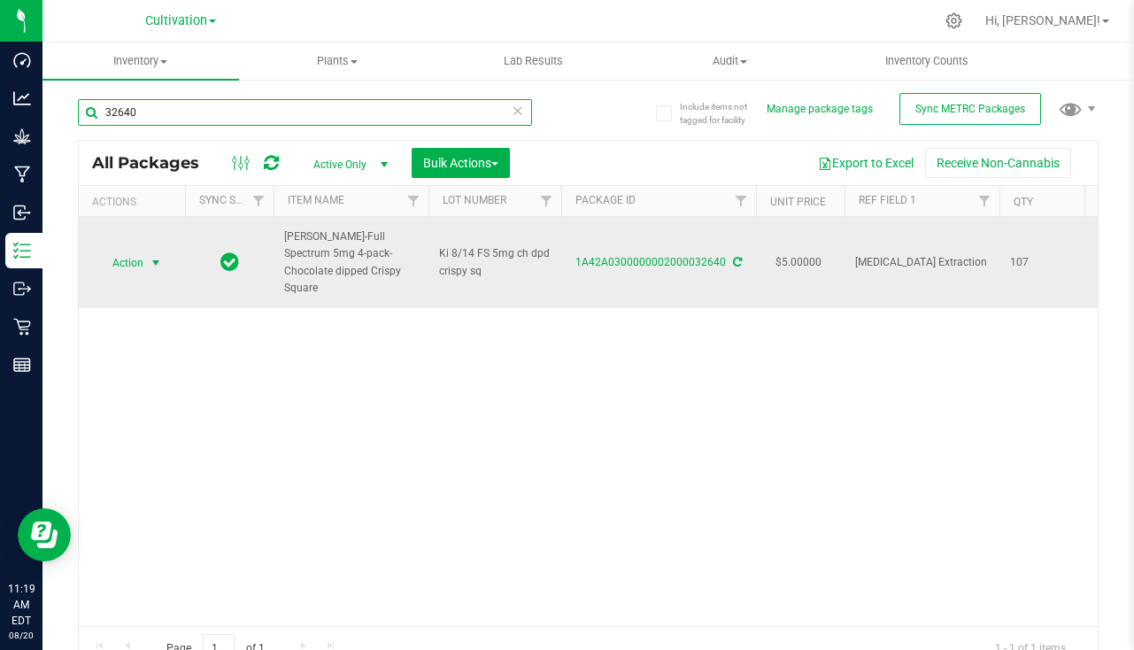
type input "32640"
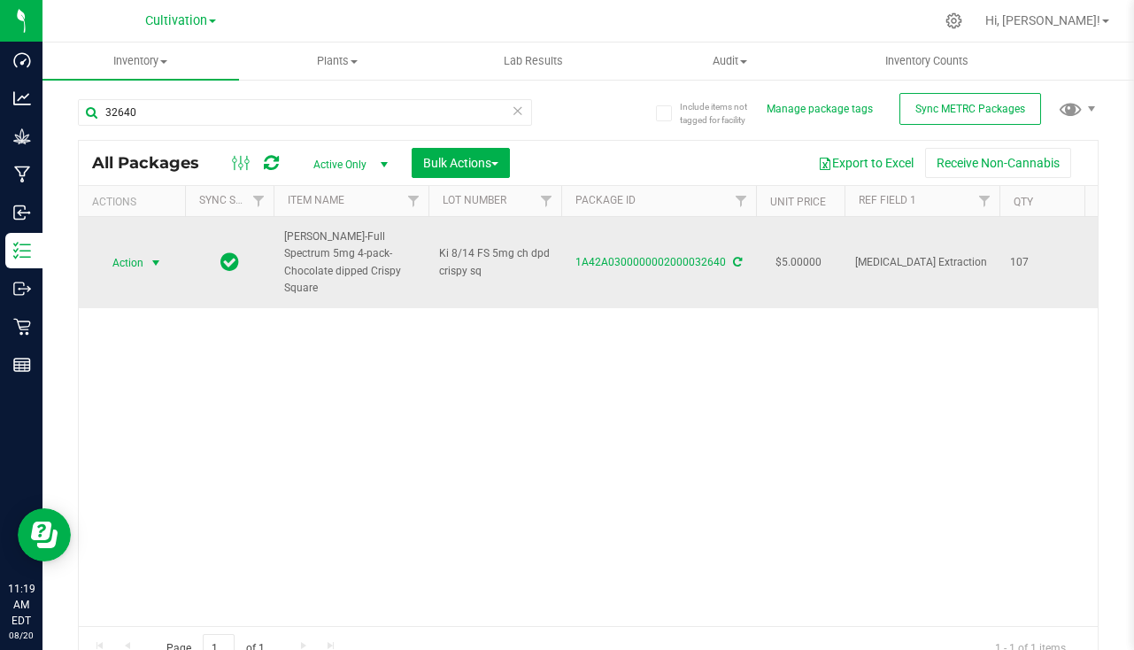
click at [163, 255] on span "select" at bounding box center [156, 263] width 22 height 25
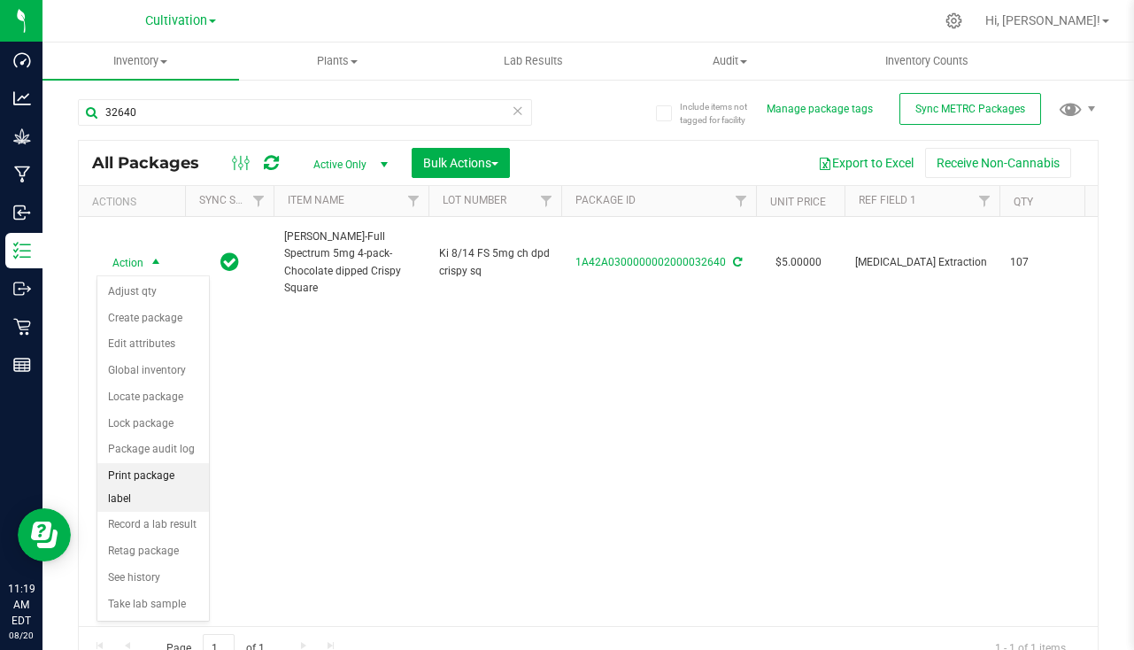
click at [163, 474] on li "Print package label" at bounding box center [153, 487] width 112 height 49
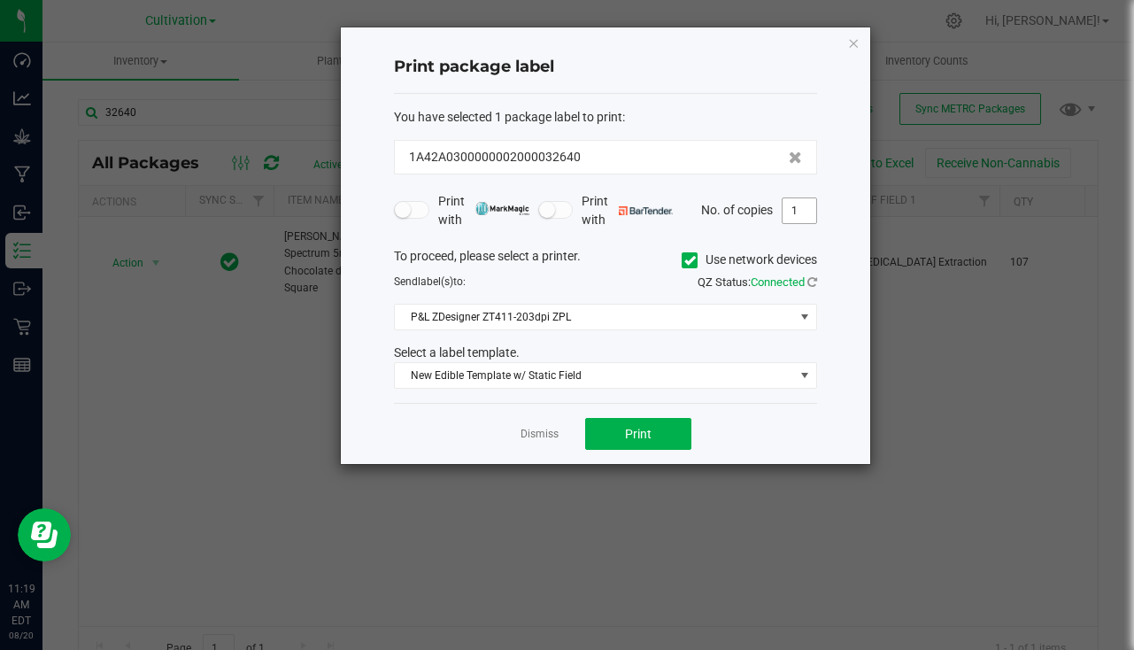
drag, startPoint x: 818, startPoint y: 199, endPoint x: 802, endPoint y: 214, distance: 21.9
click at [814, 204] on div "Print package label You have selected 1 package label to print : 1A42A030000000…" at bounding box center [606, 245] width 530 height 437
click at [794, 221] on input "1" at bounding box center [800, 210] width 34 height 25
type input "107"
click at [659, 433] on button "Print" at bounding box center [638, 434] width 106 height 32
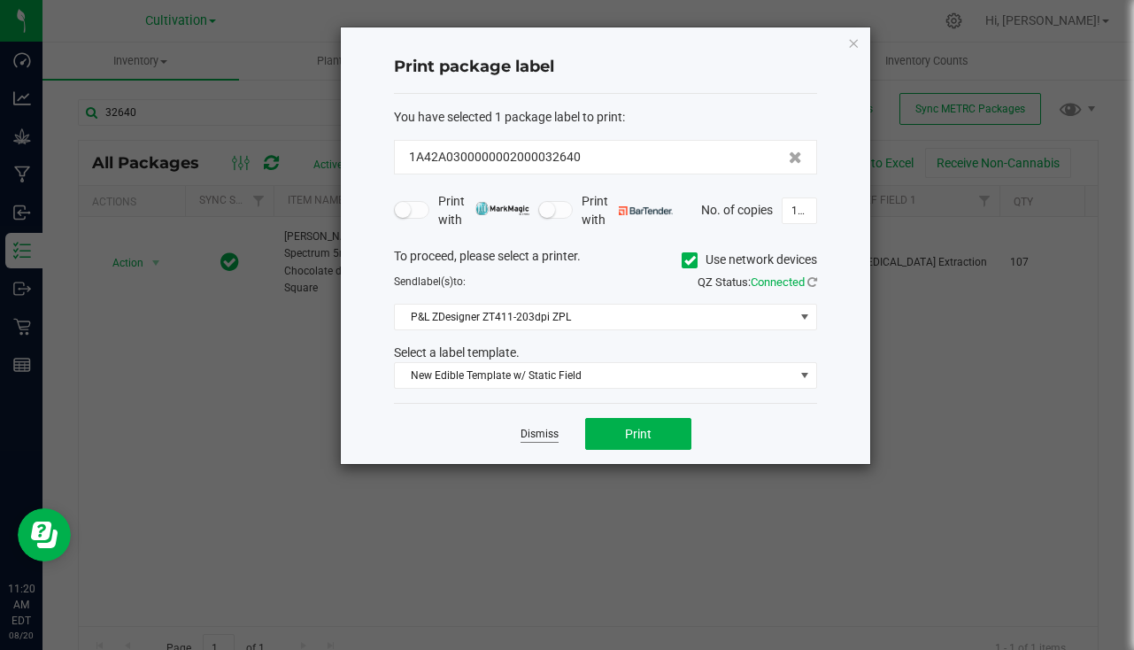
click at [535, 438] on link "Dismiss" at bounding box center [540, 434] width 38 height 15
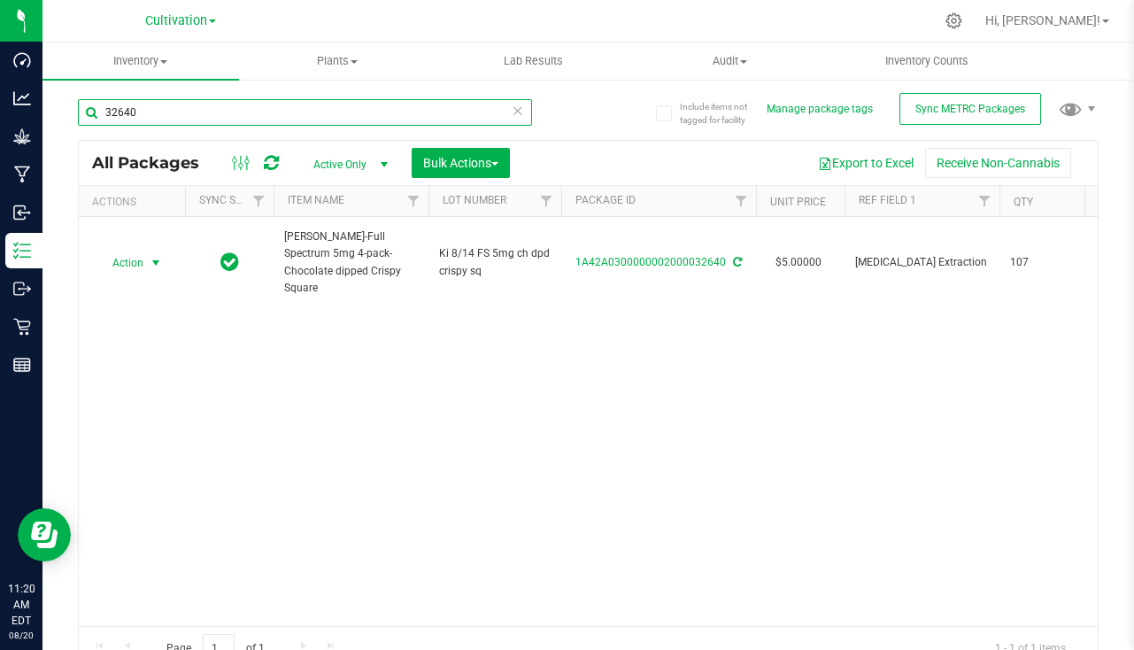
click at [221, 116] on input "32640" at bounding box center [305, 112] width 454 height 27
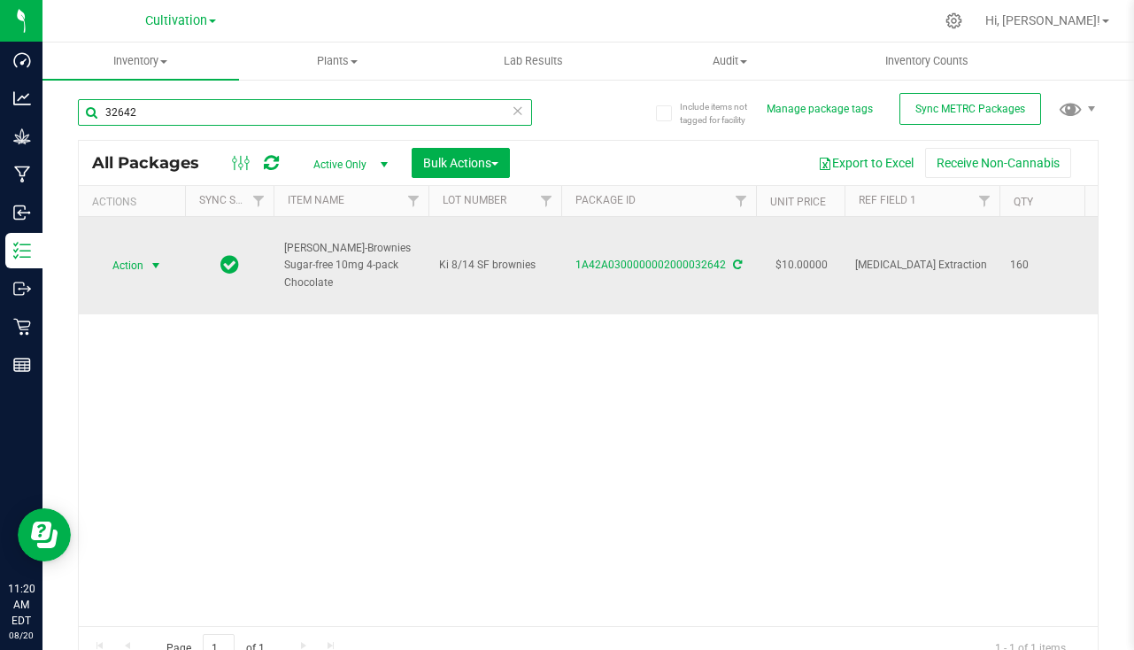
type input "32642"
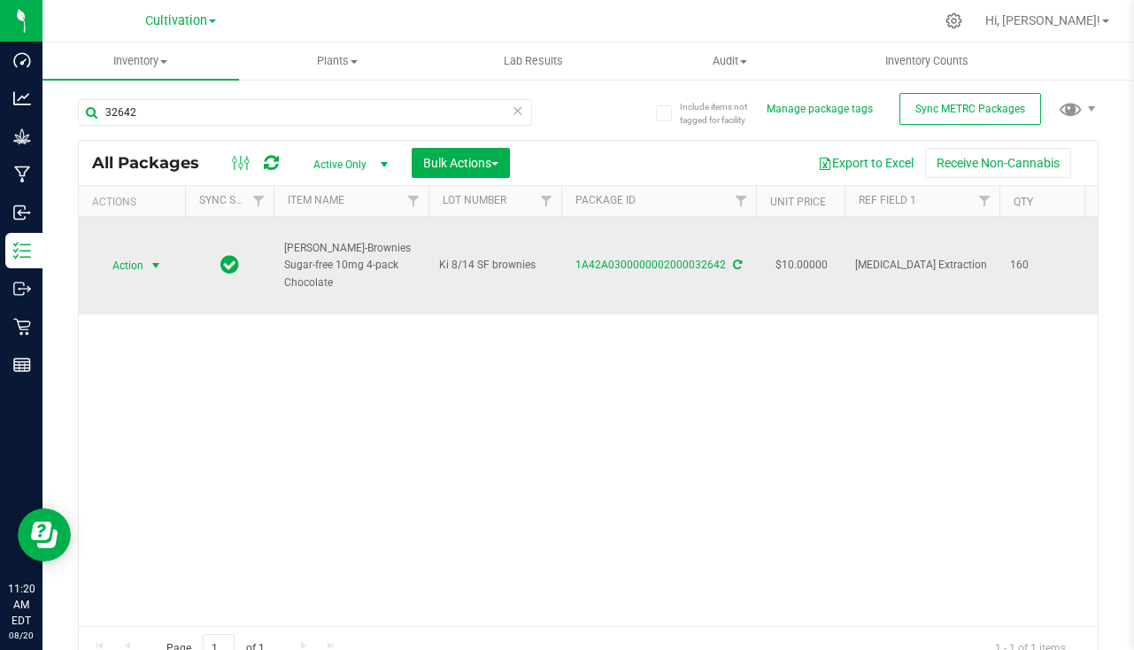
click at [157, 262] on span "select" at bounding box center [156, 266] width 14 height 14
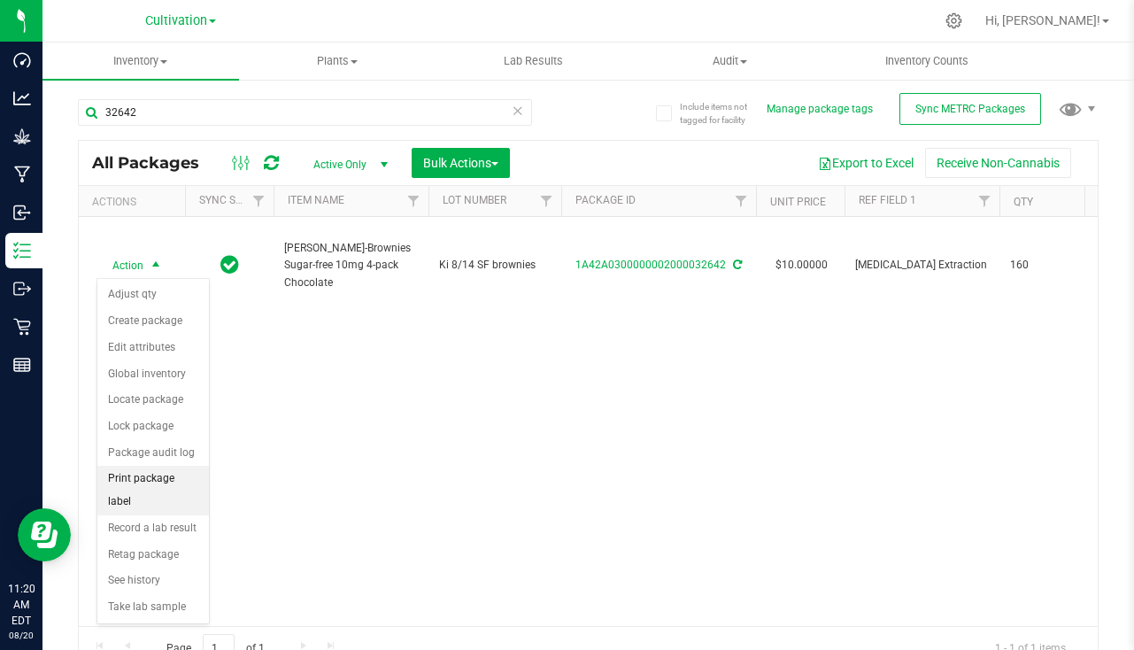
click at [168, 488] on li "Print package label" at bounding box center [153, 490] width 112 height 49
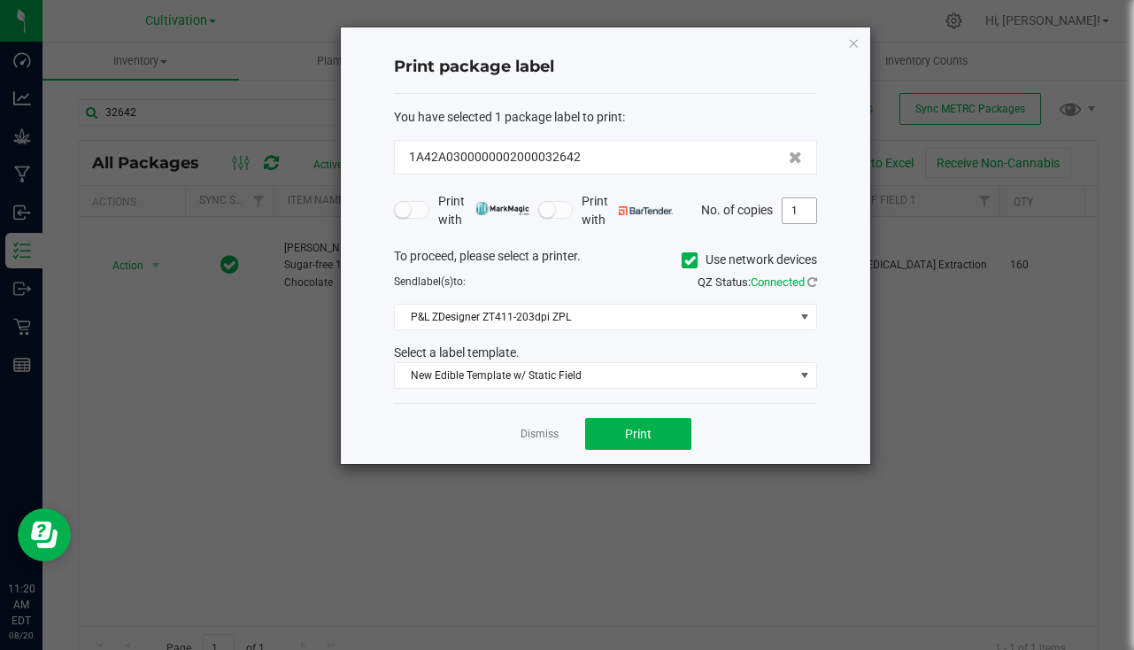
click at [802, 210] on input "1" at bounding box center [800, 210] width 34 height 25
type input "160"
click at [631, 436] on span "Print" at bounding box center [638, 434] width 27 height 14
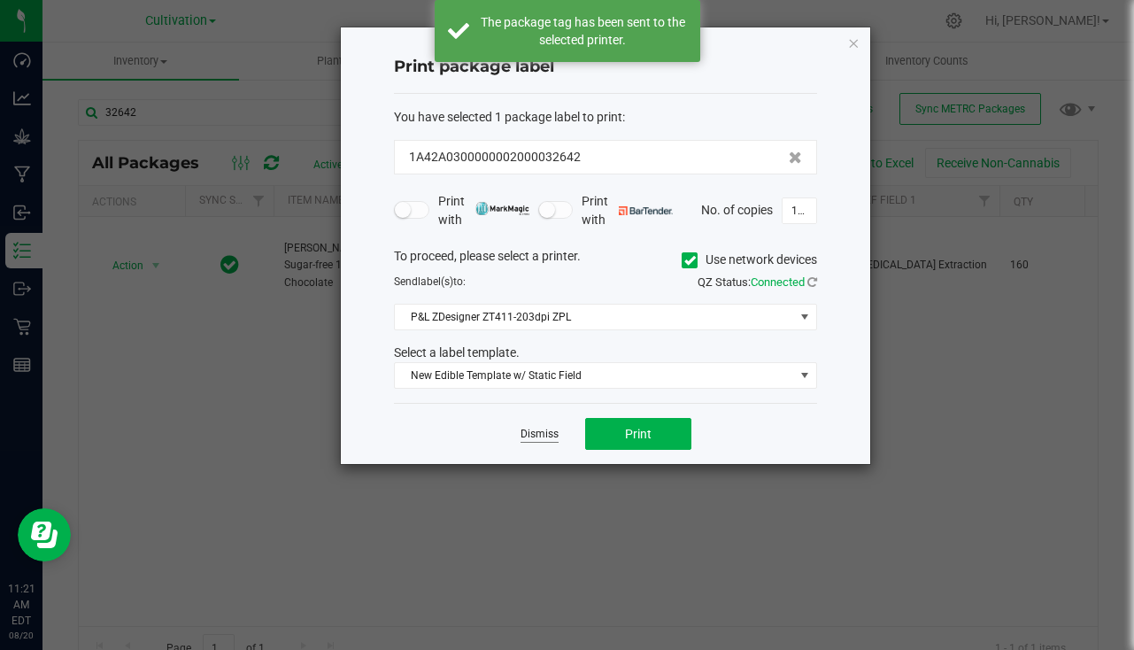
click at [554, 440] on link "Dismiss" at bounding box center [540, 434] width 38 height 15
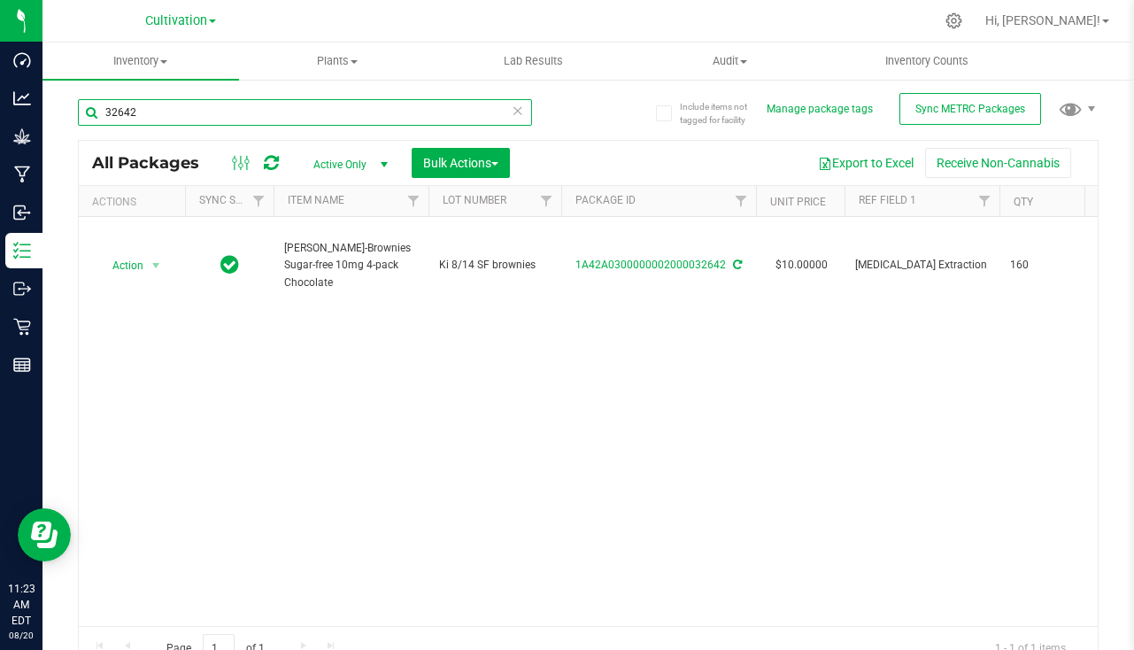
click at [380, 110] on input "32642" at bounding box center [305, 112] width 454 height 27
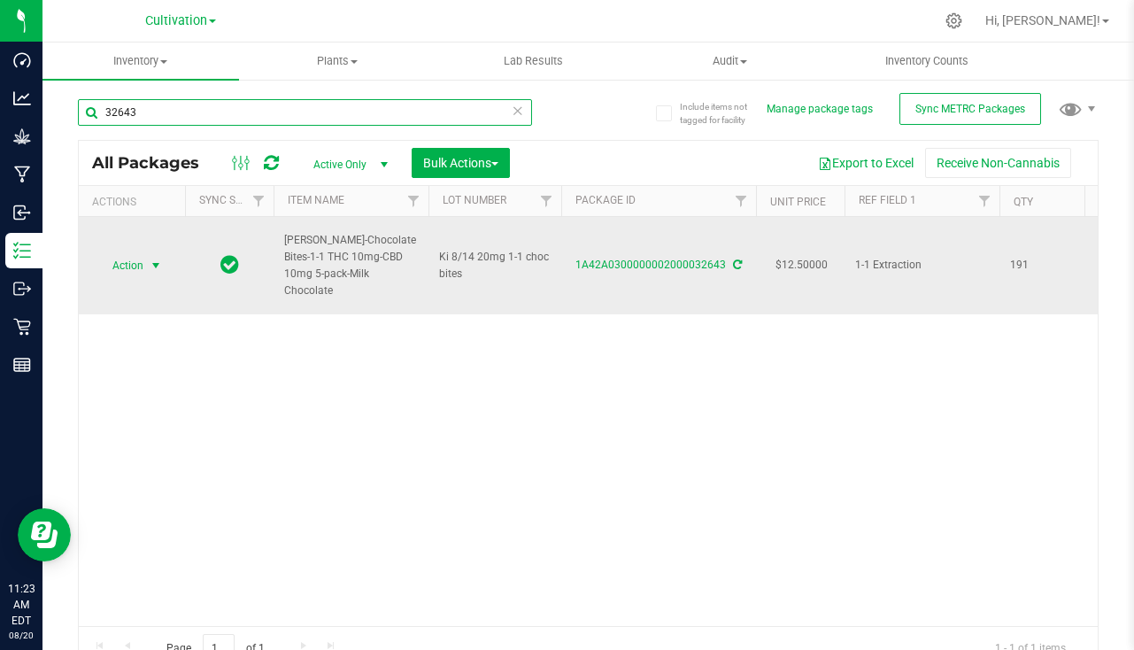
type input "32643"
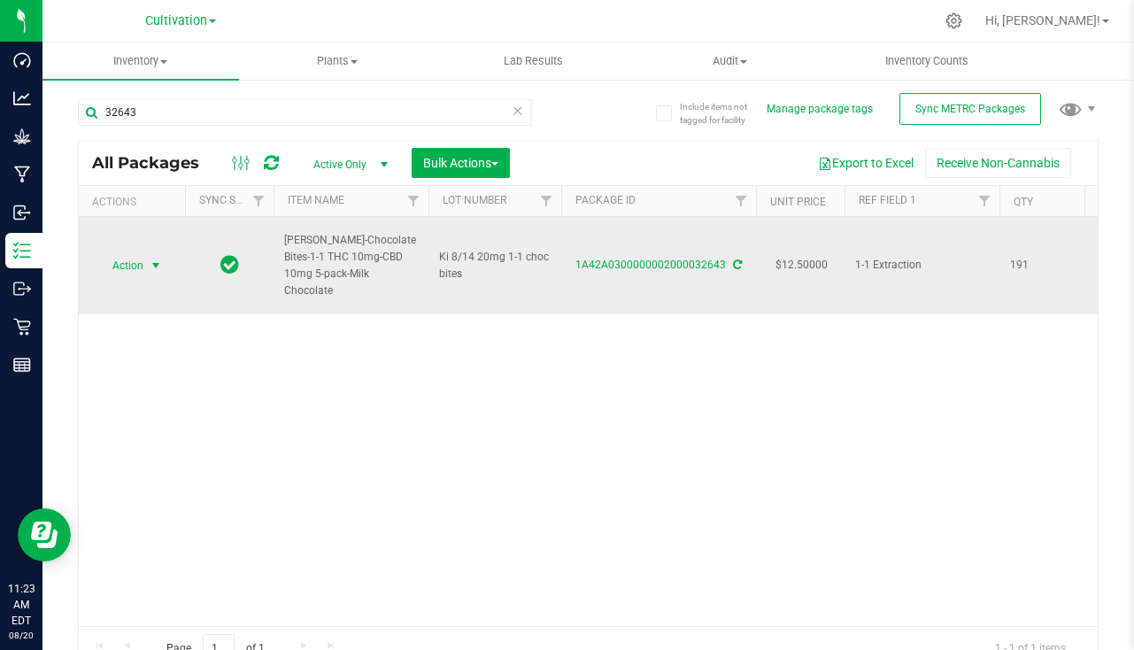
click at [136, 267] on span "Action" at bounding box center [121, 265] width 48 height 25
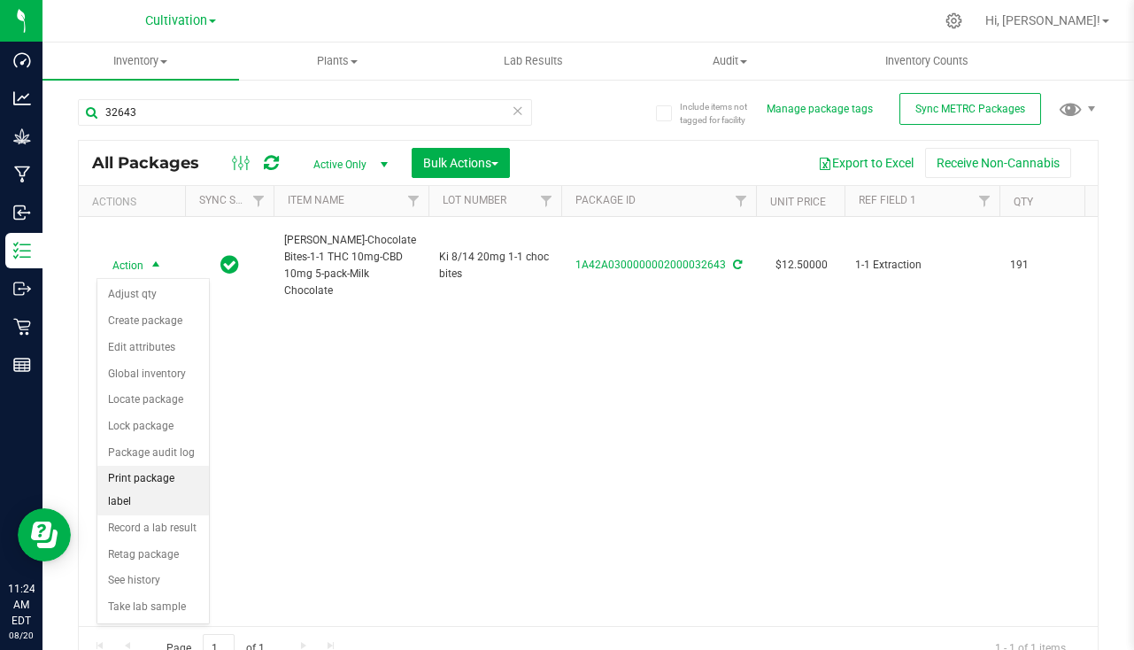
click at [173, 479] on li "Print package label" at bounding box center [153, 490] width 112 height 49
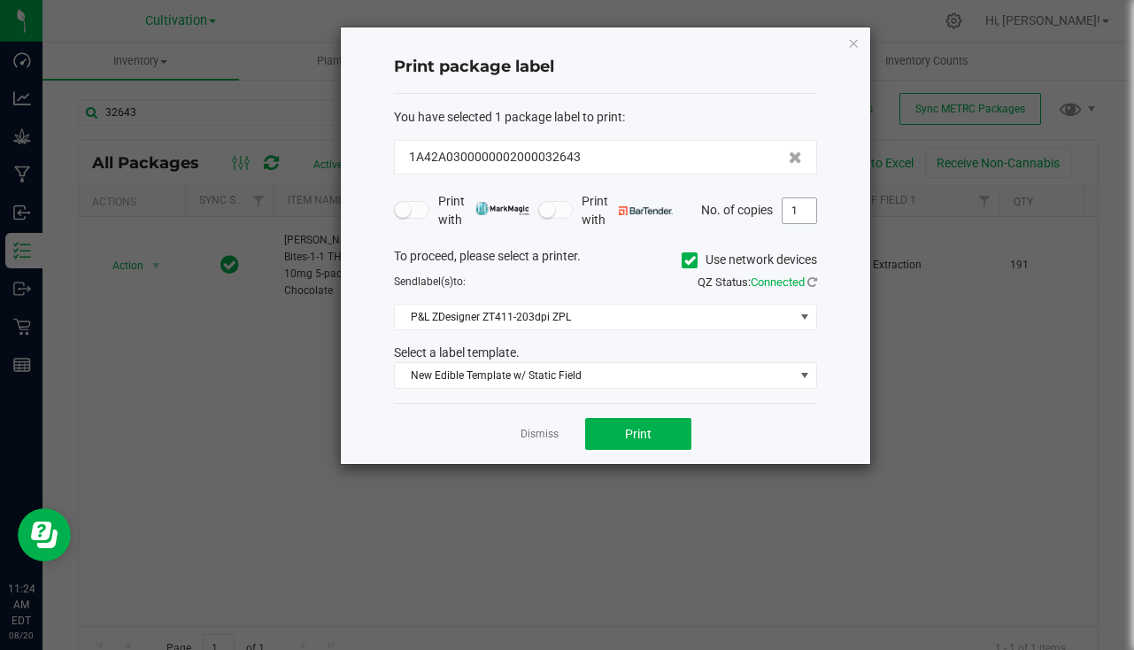
click at [798, 198] on input "1" at bounding box center [800, 210] width 34 height 25
type input "191"
click at [641, 445] on button "Print" at bounding box center [638, 434] width 106 height 32
